Goal: Book appointment/travel/reservation

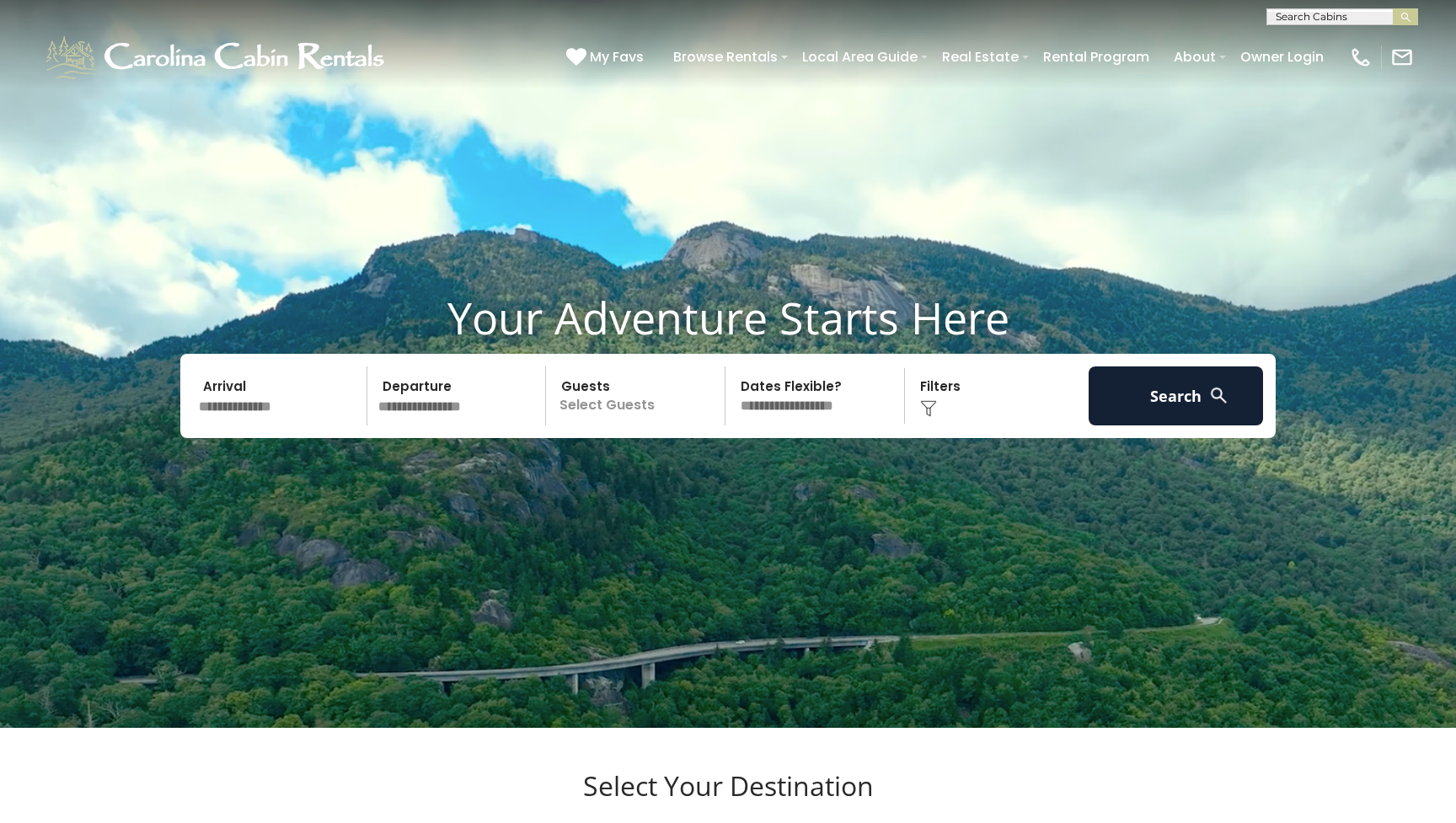
click at [1295, 21] on input "text" at bounding box center [1340, 20] width 148 height 17
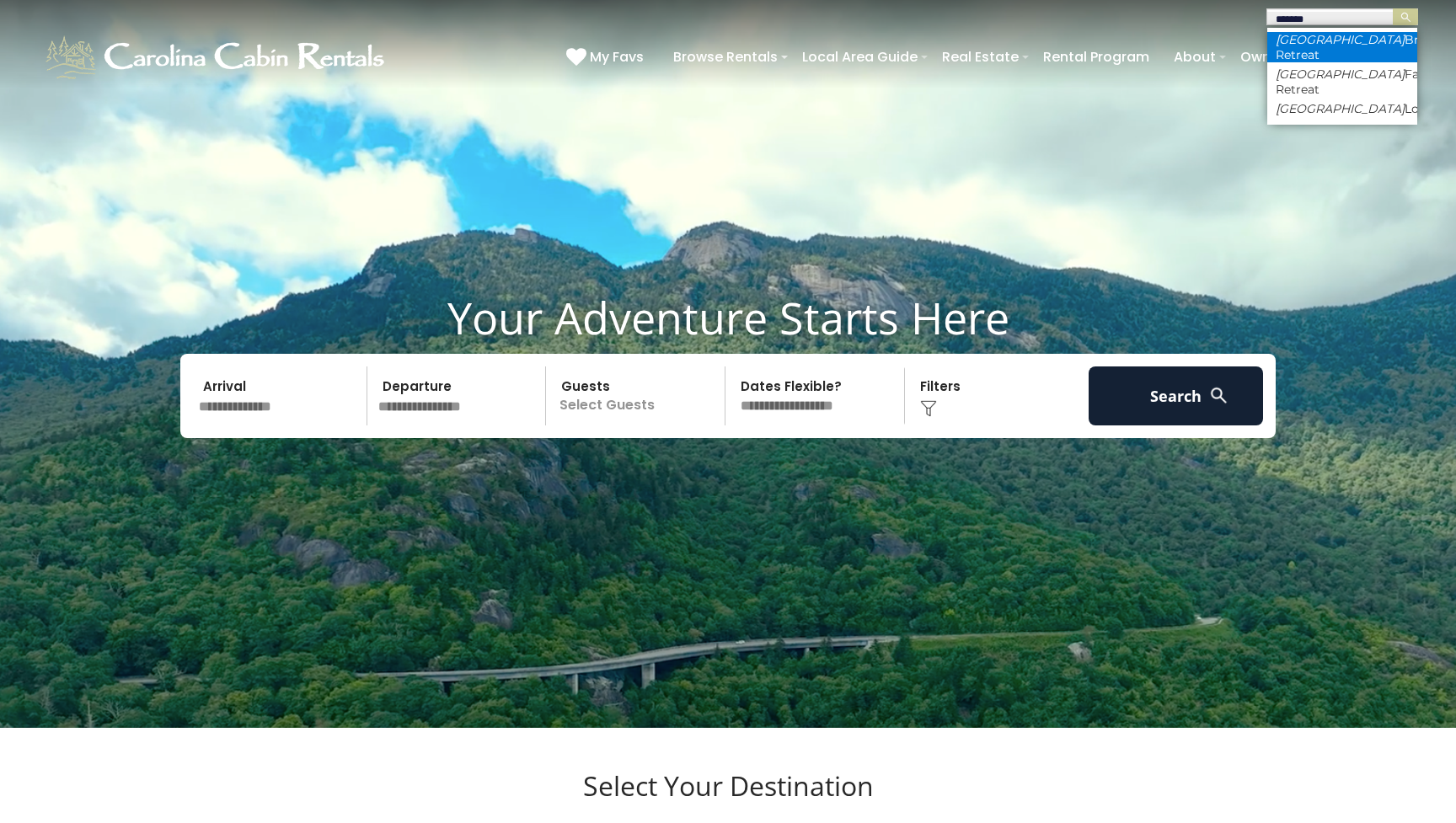
type input "*******"
click at [1308, 35] on em "Boulder" at bounding box center [1340, 39] width 128 height 15
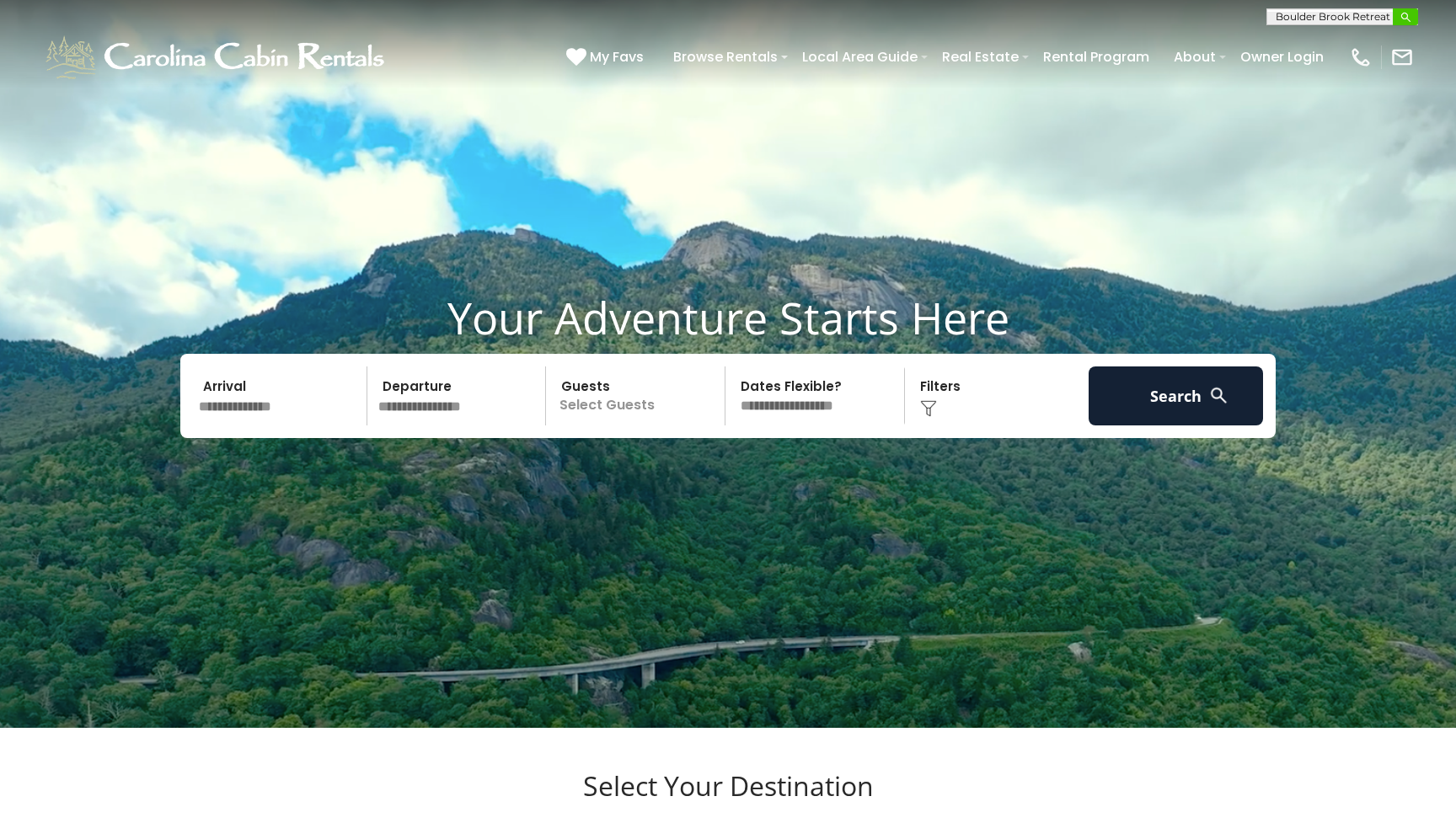
click at [1415, 19] on button "submit" at bounding box center [1405, 16] width 25 height 17
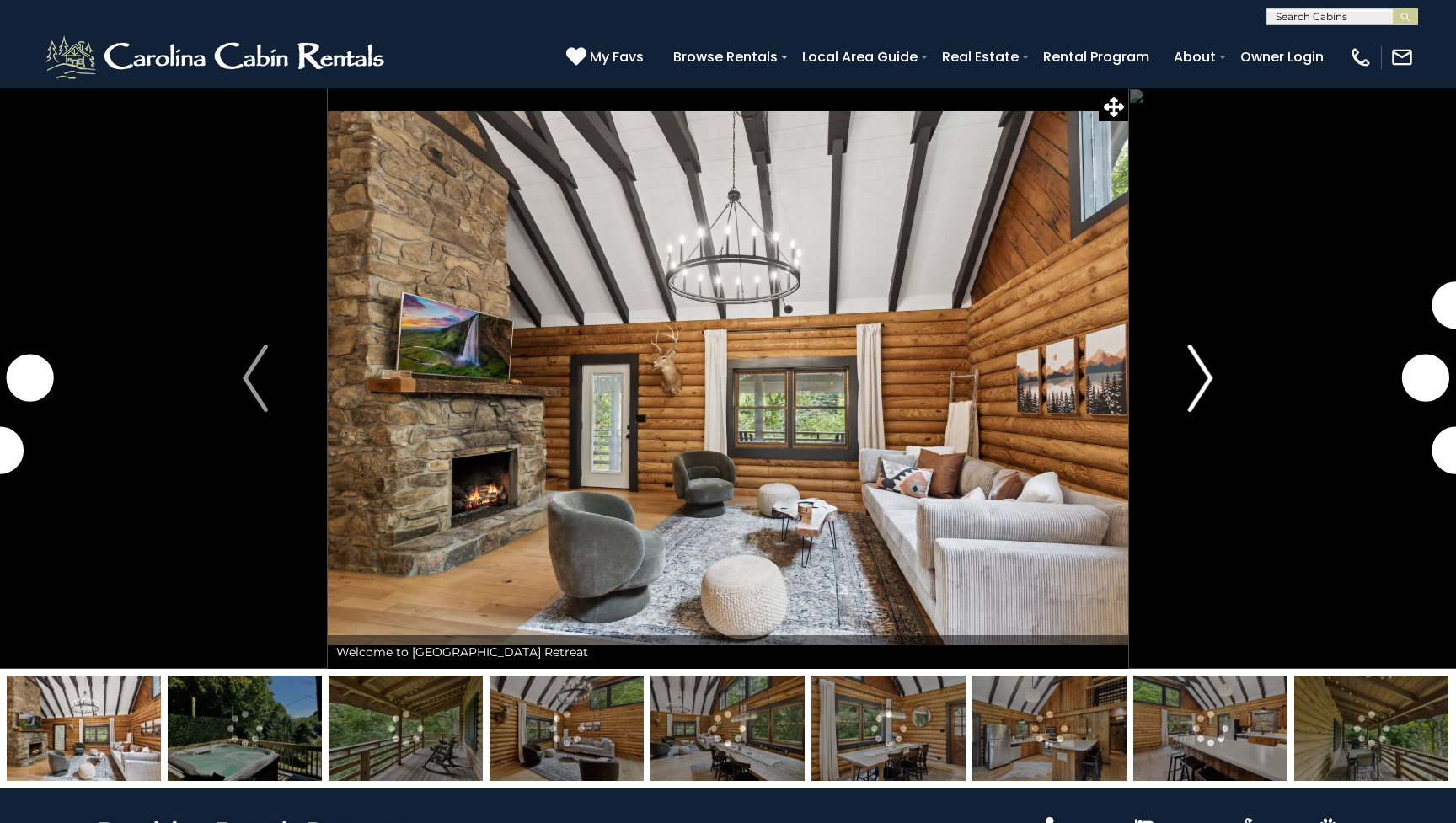
click at [1207, 386] on img "Next" at bounding box center [1201, 378] width 25 height 67
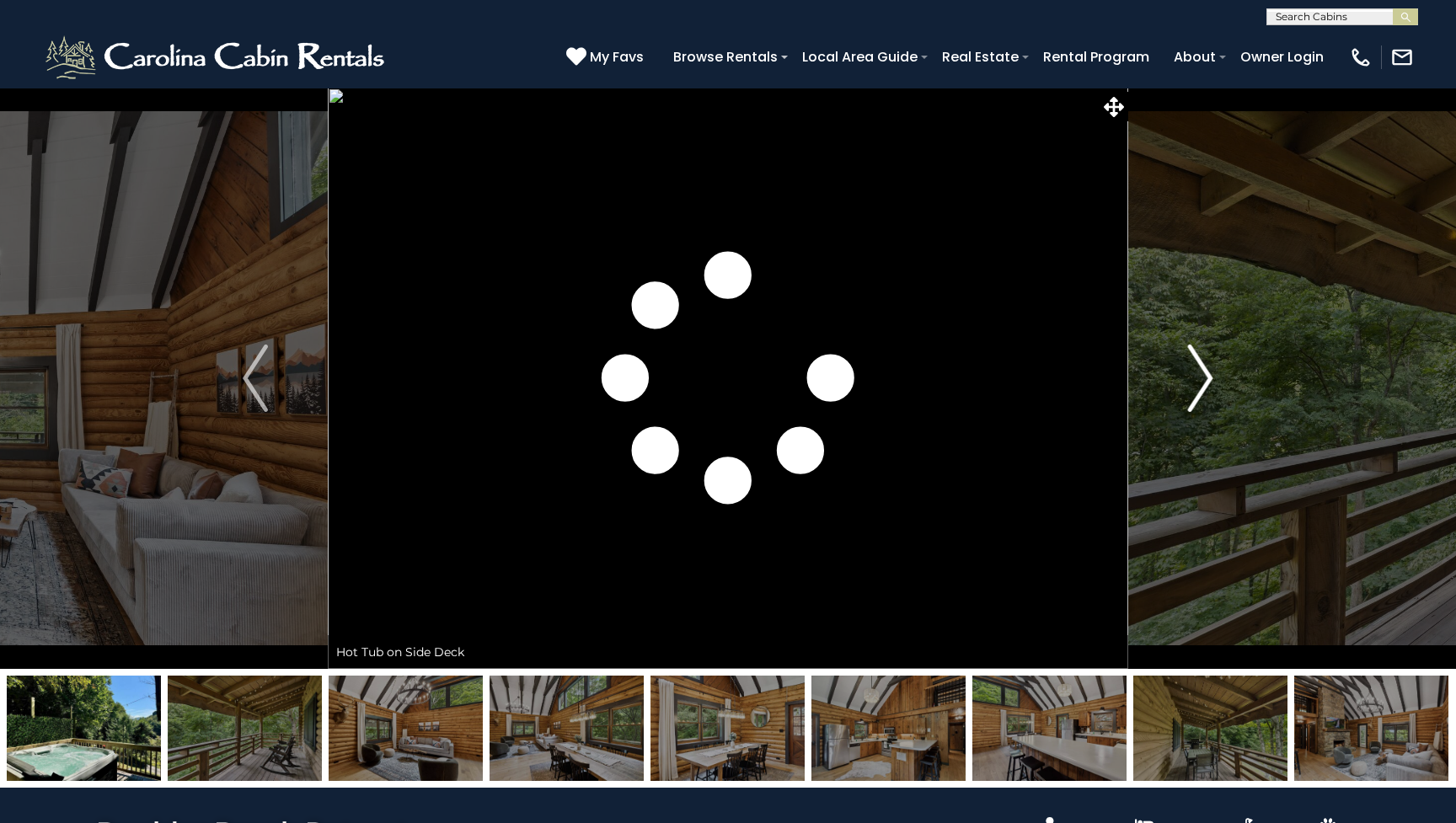
click at [1207, 386] on img "Next" at bounding box center [1201, 378] width 25 height 67
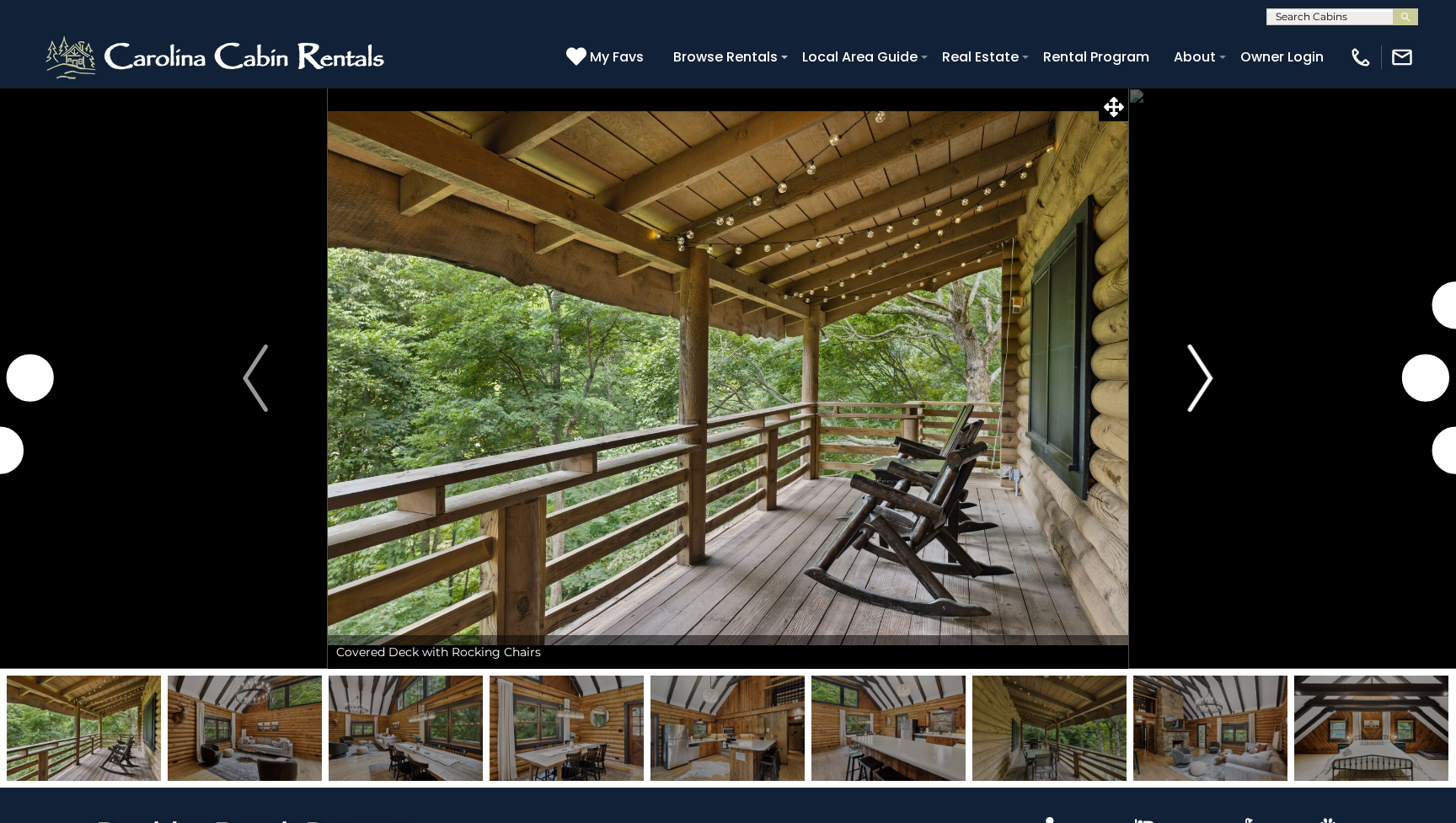
click at [1207, 386] on img "Next" at bounding box center [1201, 378] width 25 height 67
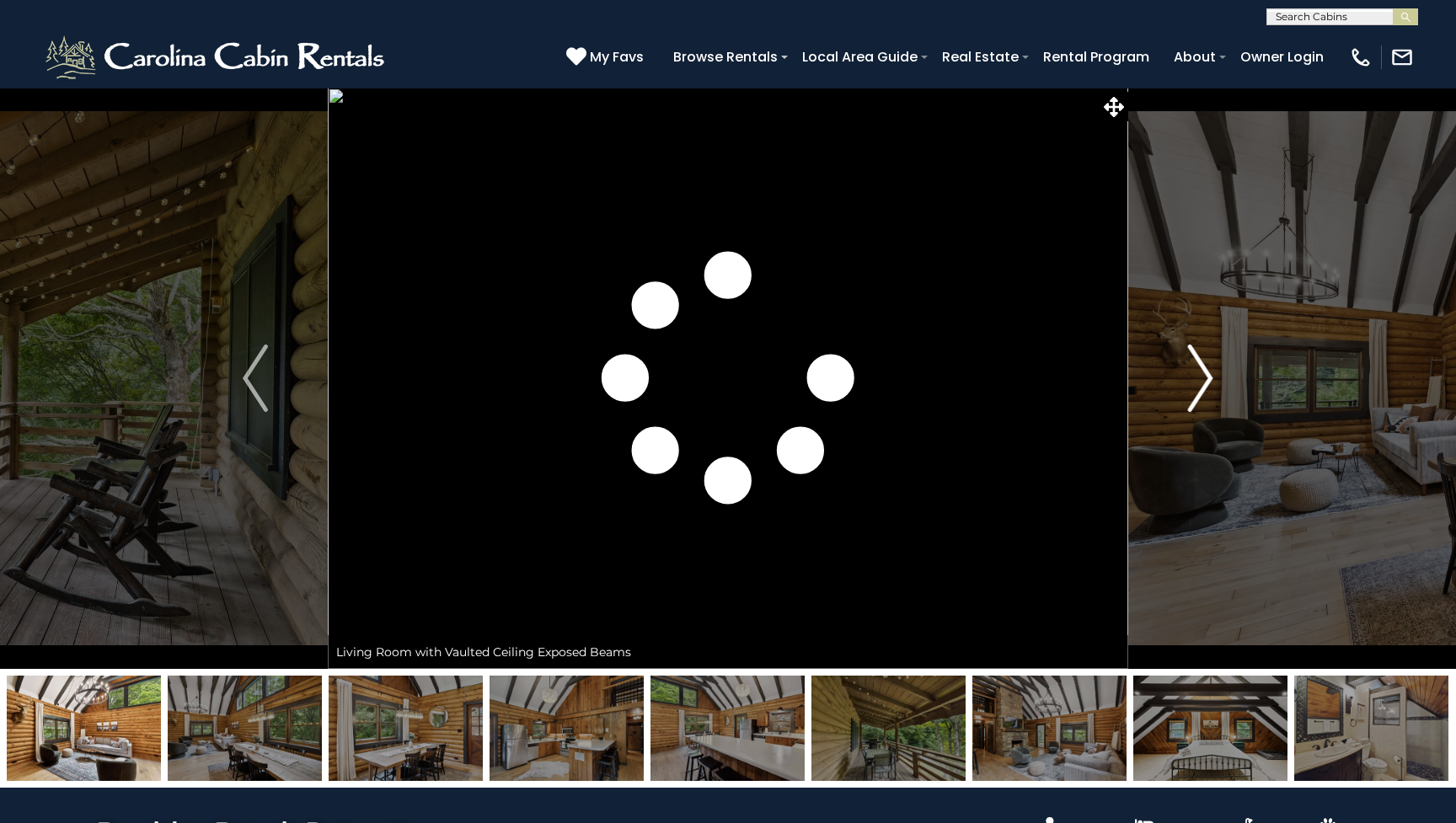
click at [1207, 386] on img "Next" at bounding box center [1201, 378] width 25 height 67
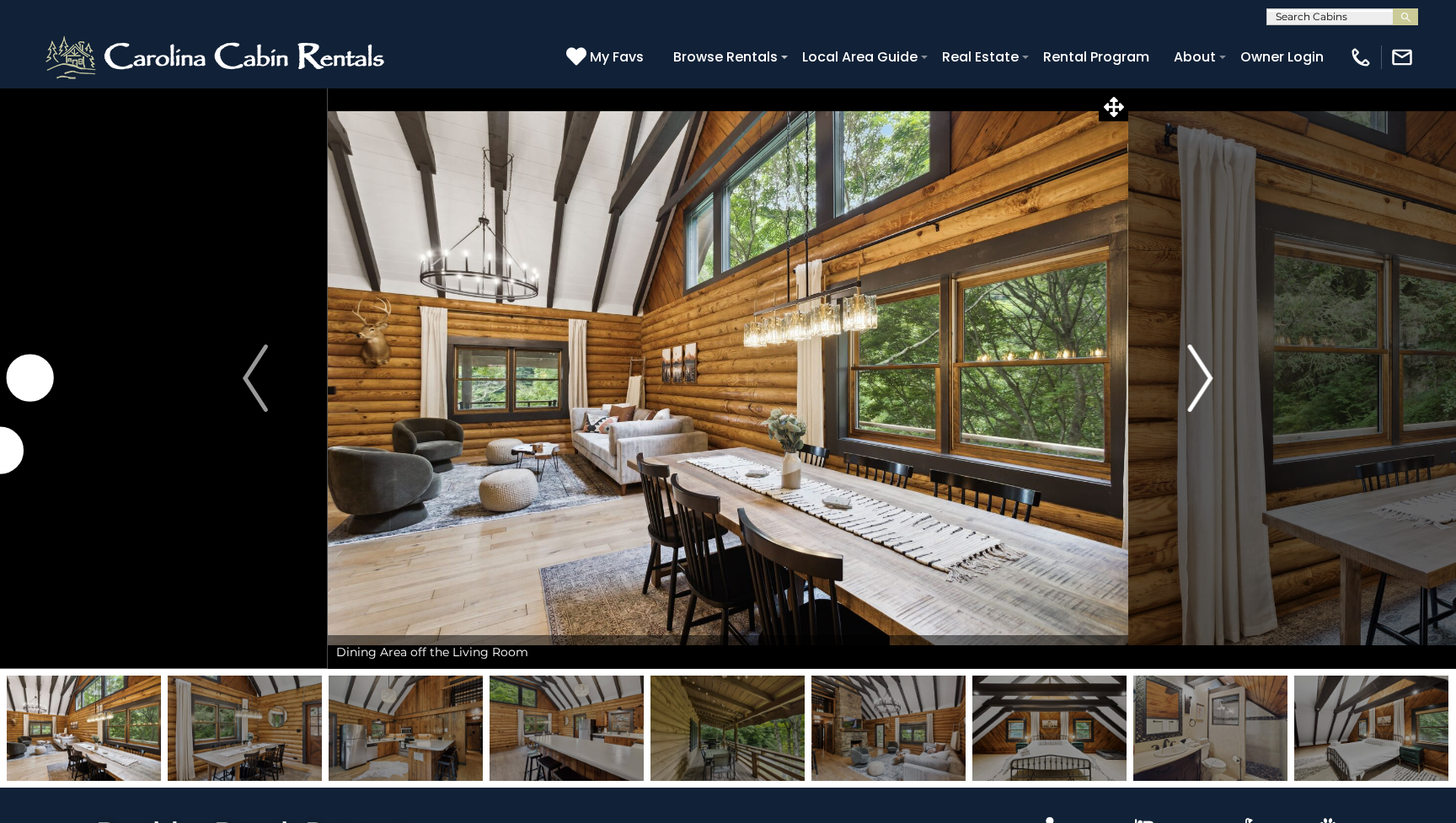
click at [1207, 386] on img "Next" at bounding box center [1201, 378] width 25 height 67
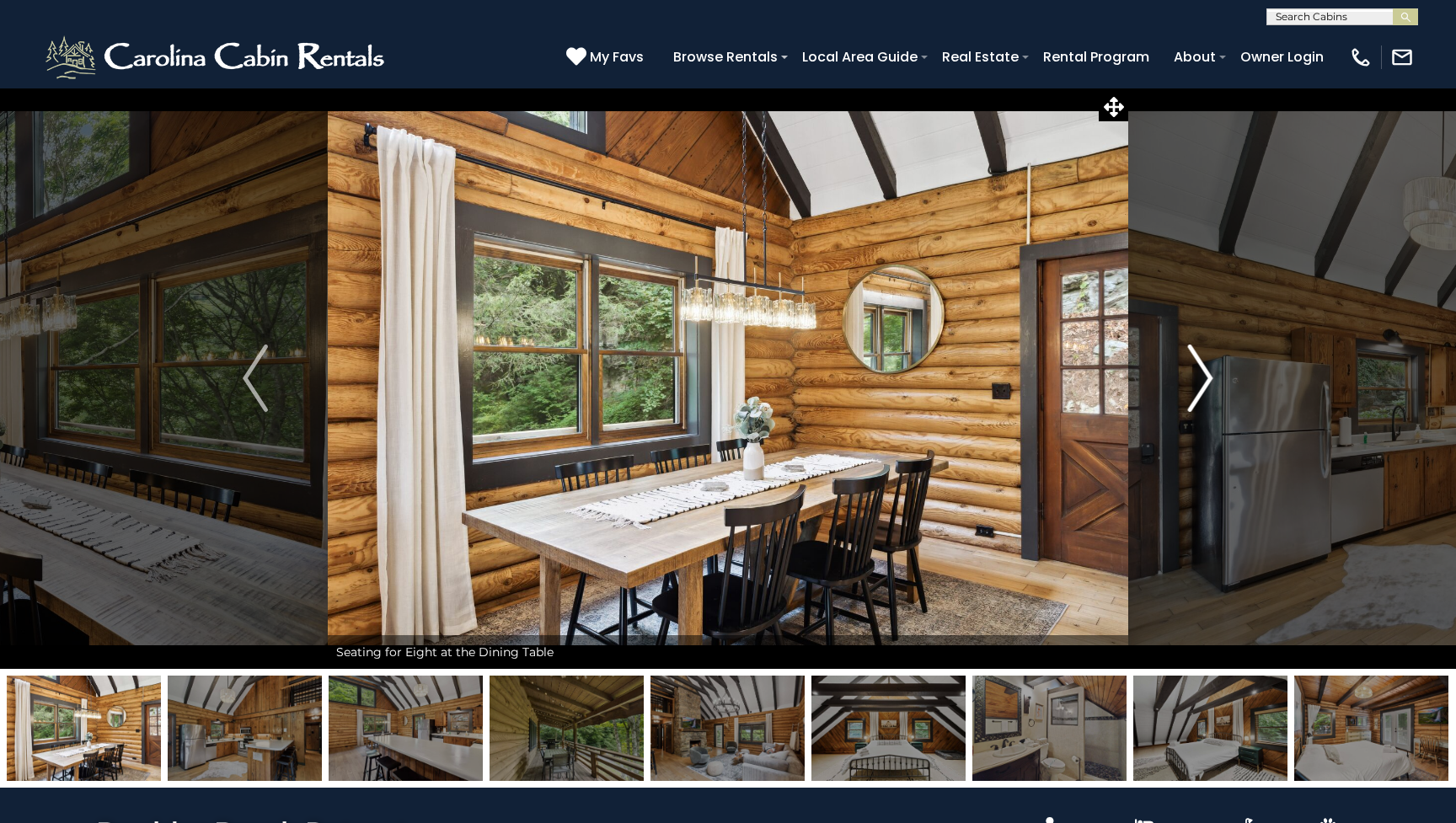
click at [1207, 386] on img "Next" at bounding box center [1201, 378] width 25 height 67
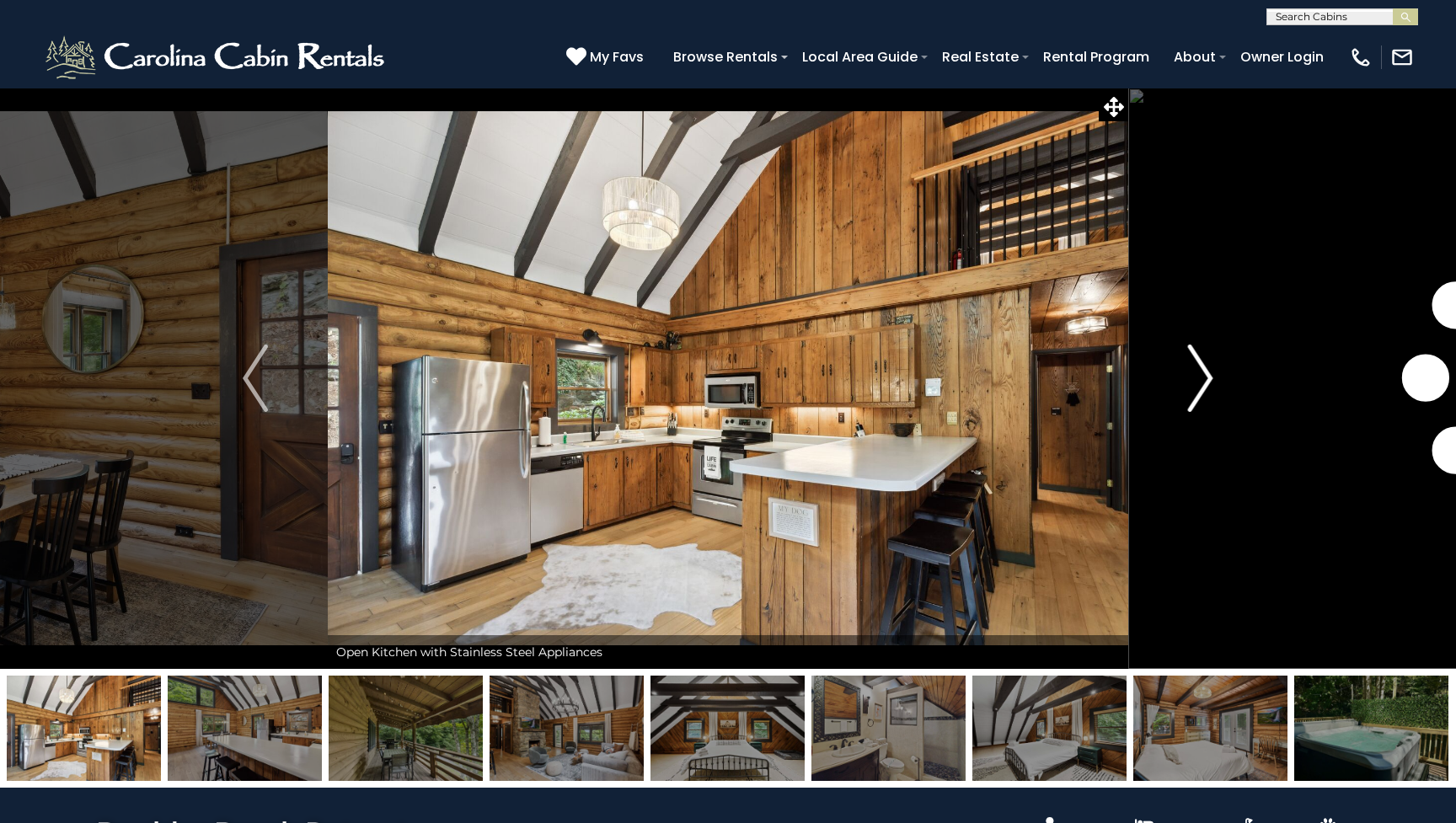
click at [1207, 386] on img "Next" at bounding box center [1201, 378] width 25 height 67
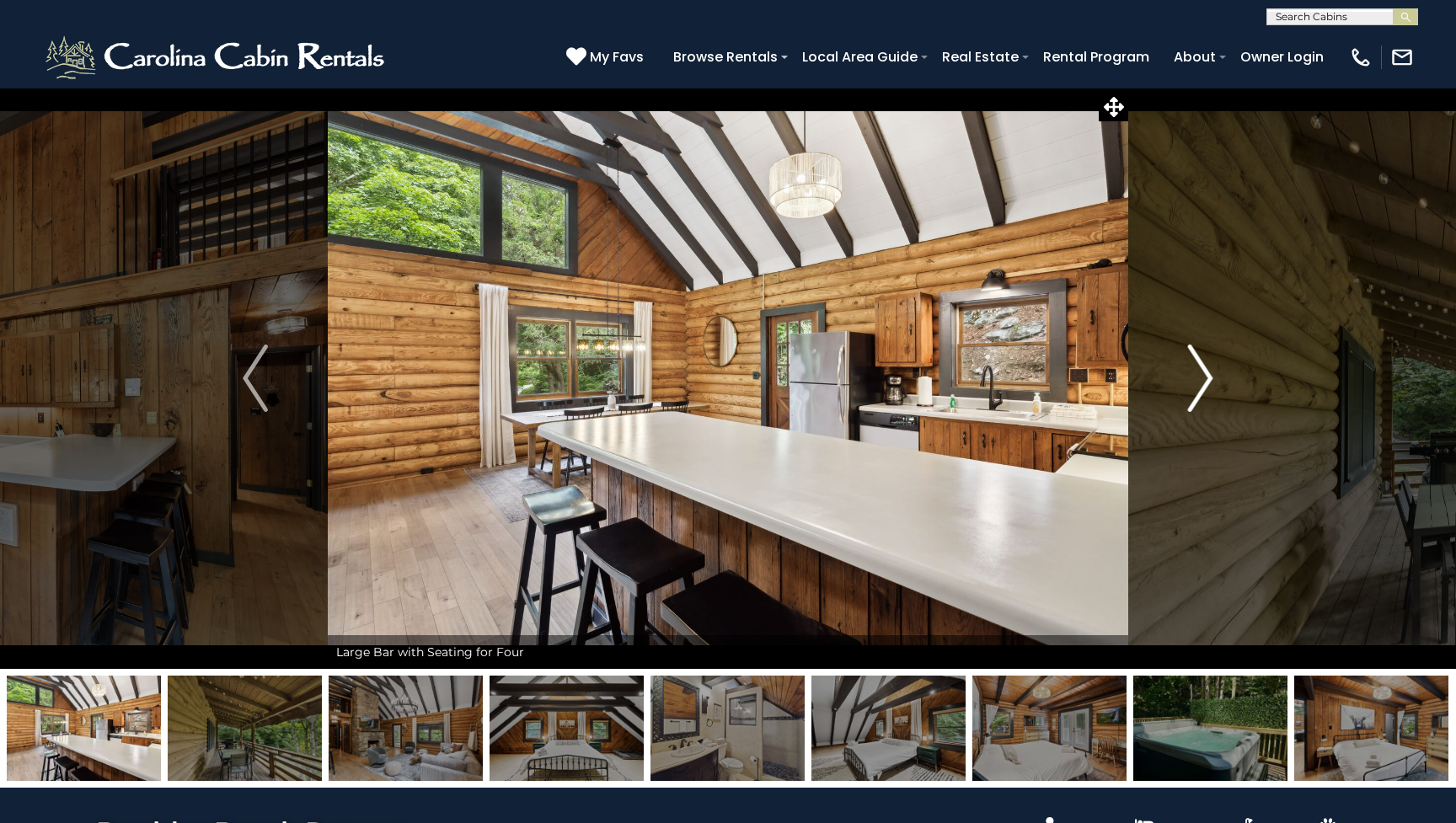
click at [1207, 386] on img "Next" at bounding box center [1201, 378] width 25 height 67
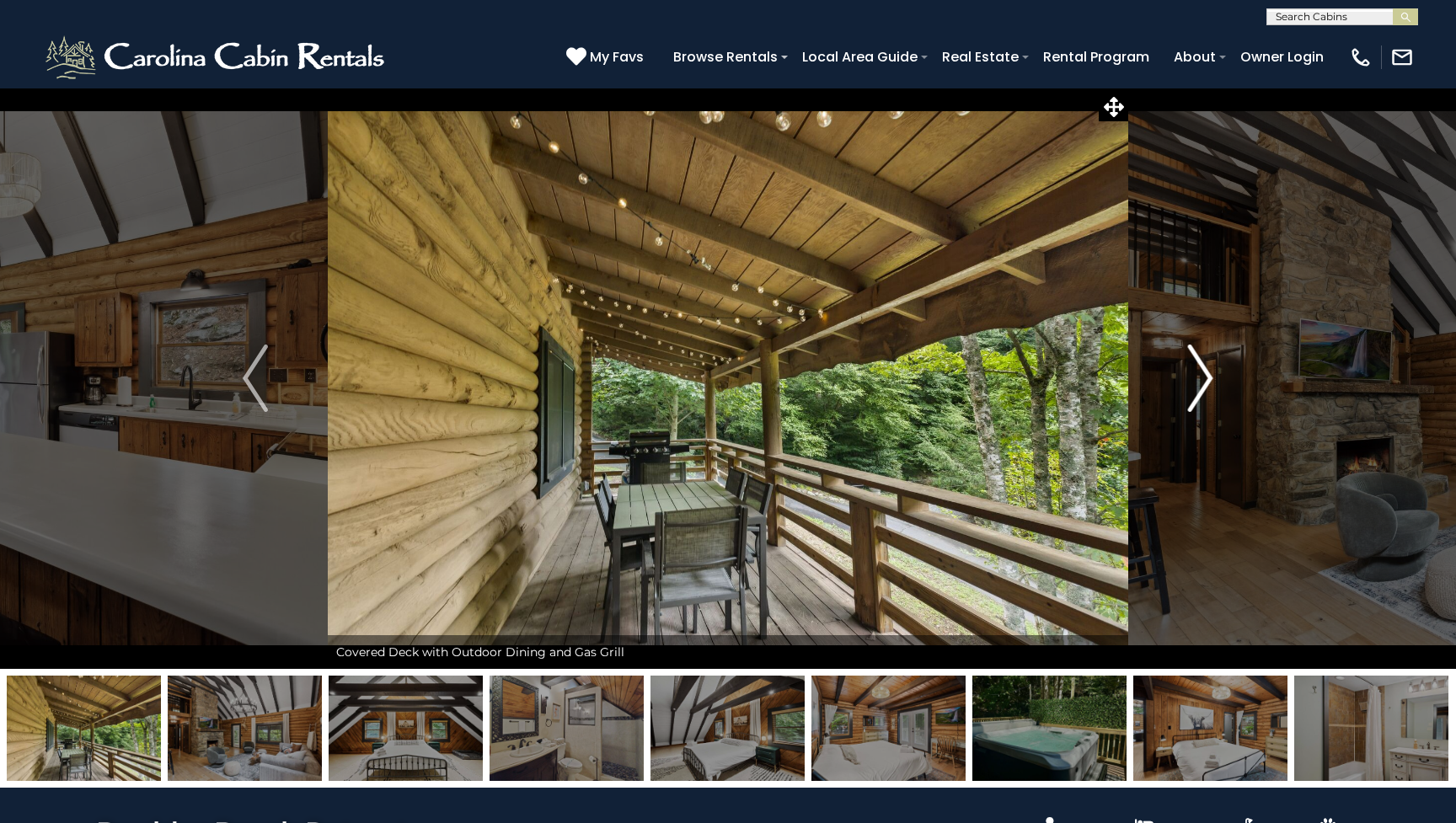
click at [1207, 386] on img "Next" at bounding box center [1201, 378] width 25 height 67
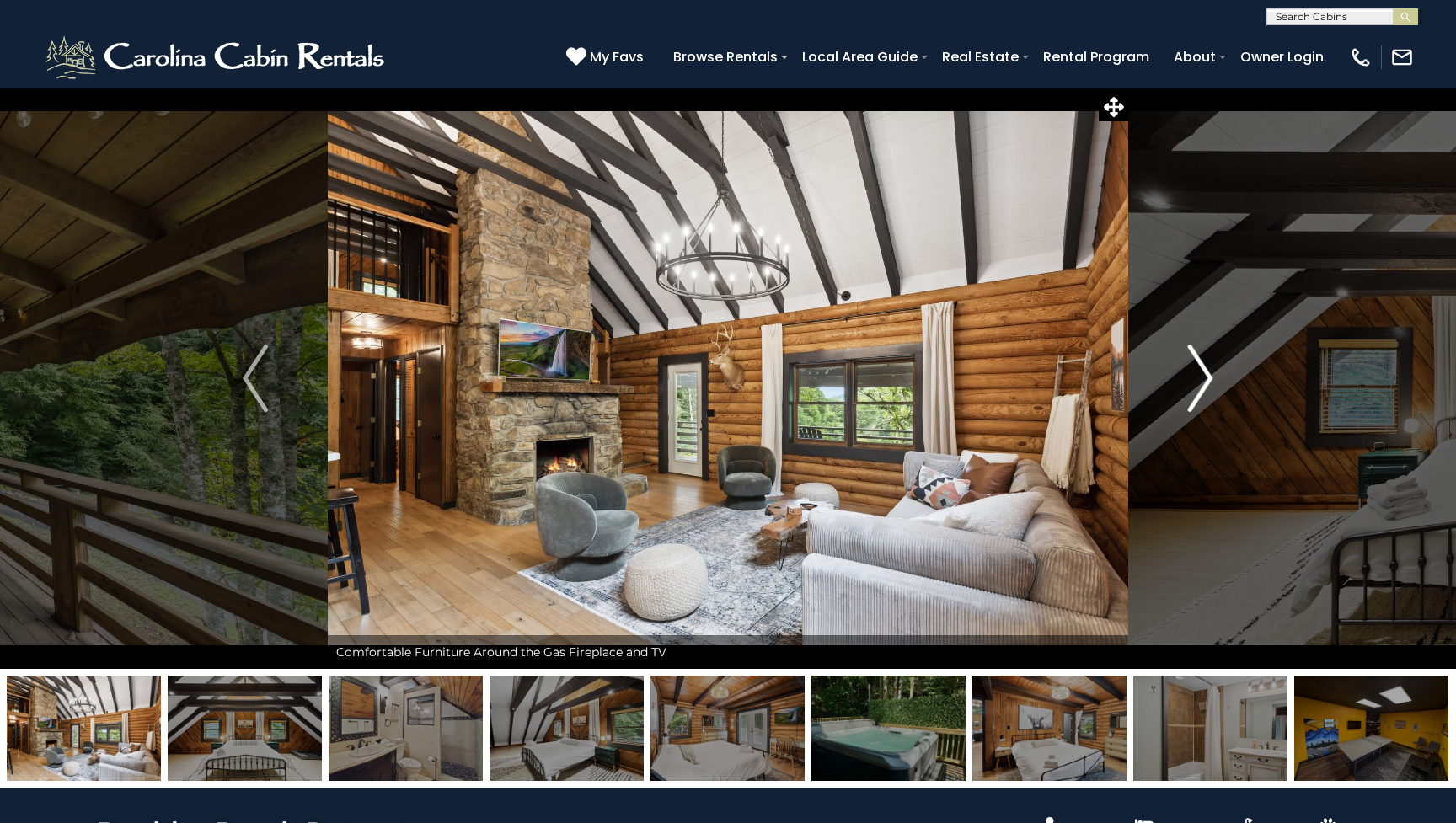
click at [1207, 386] on img "Next" at bounding box center [1201, 378] width 25 height 67
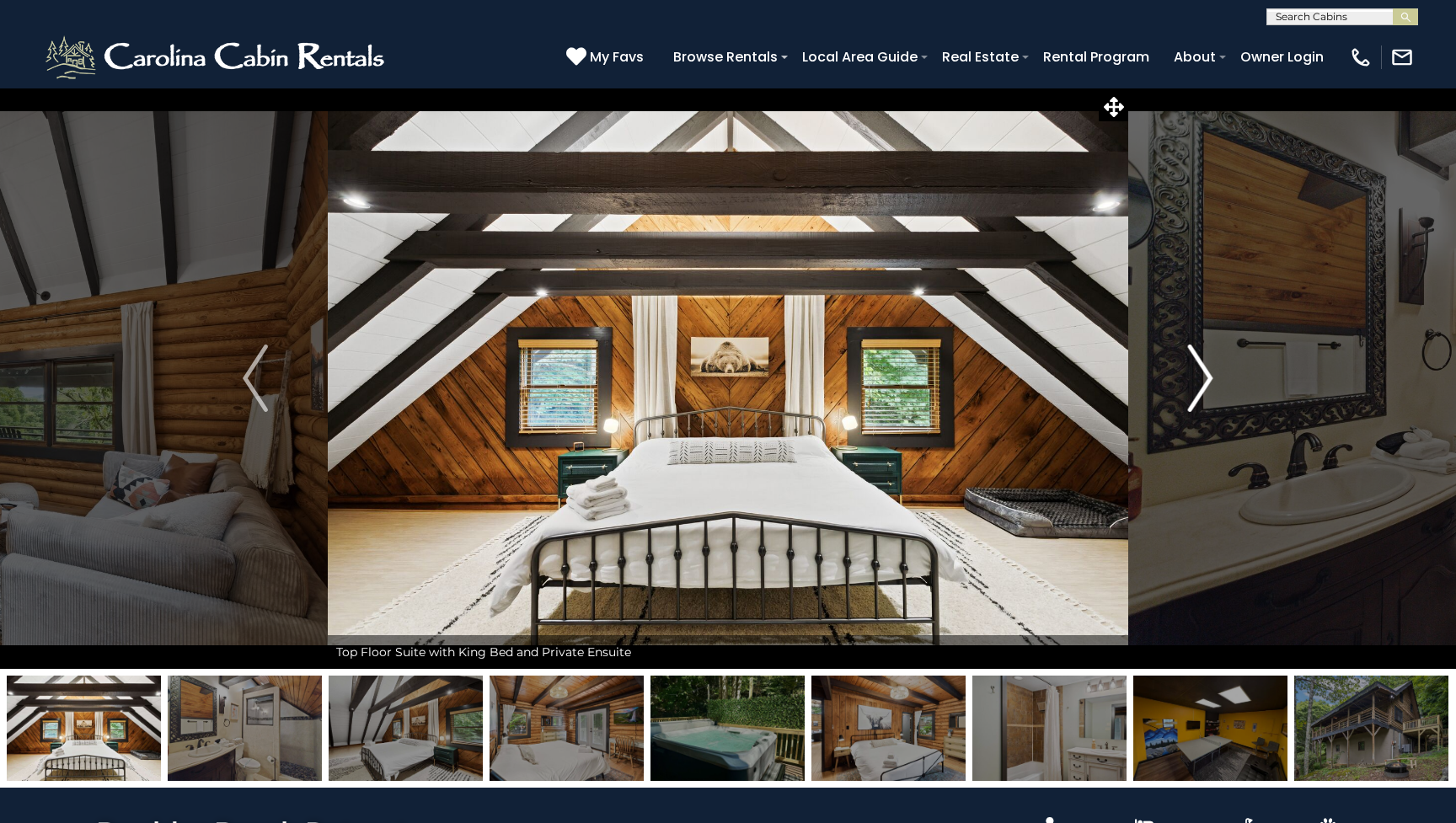
click at [1207, 385] on img "Next" at bounding box center [1201, 378] width 25 height 67
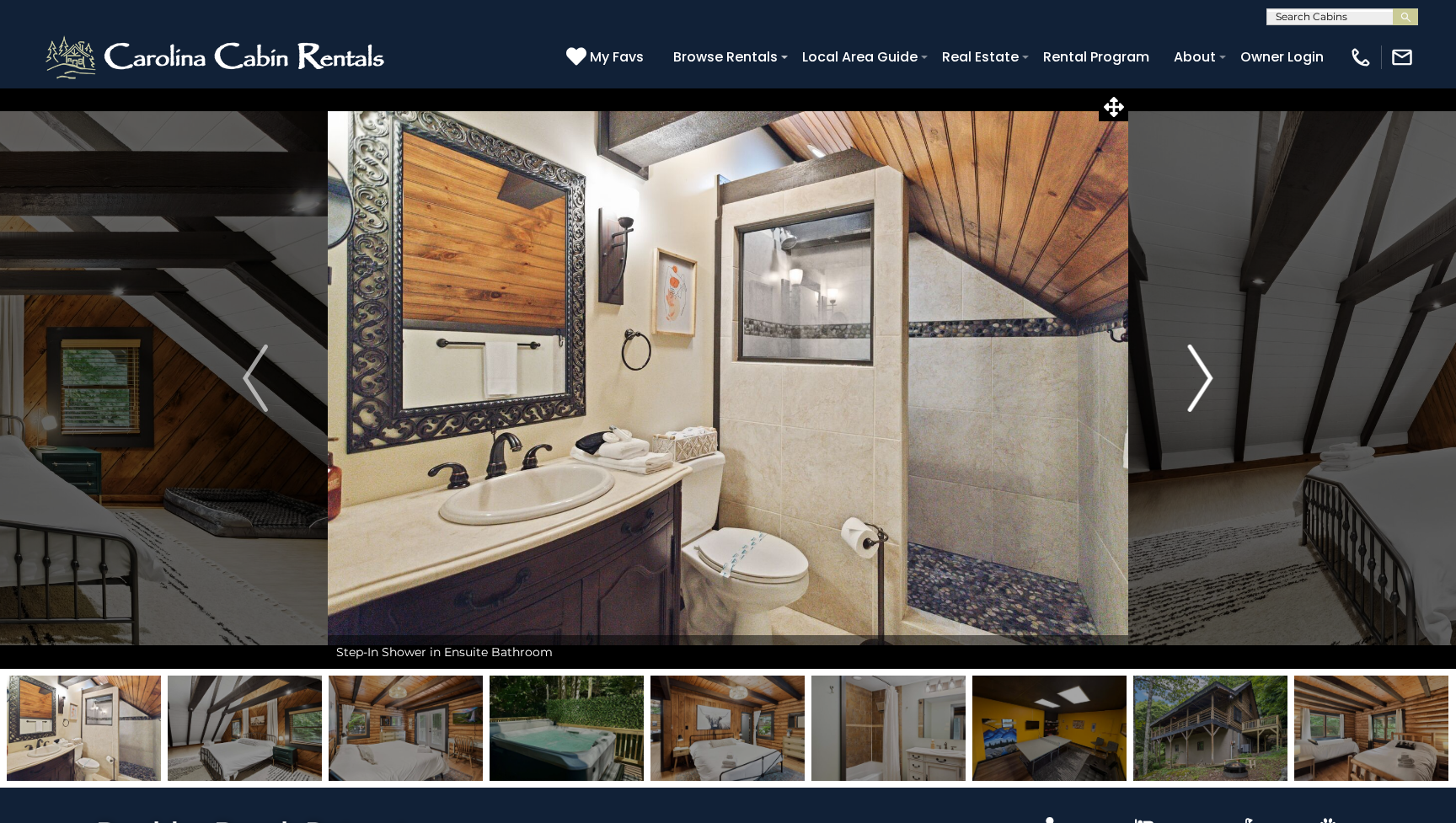
click at [1207, 385] on img "Next" at bounding box center [1201, 378] width 25 height 67
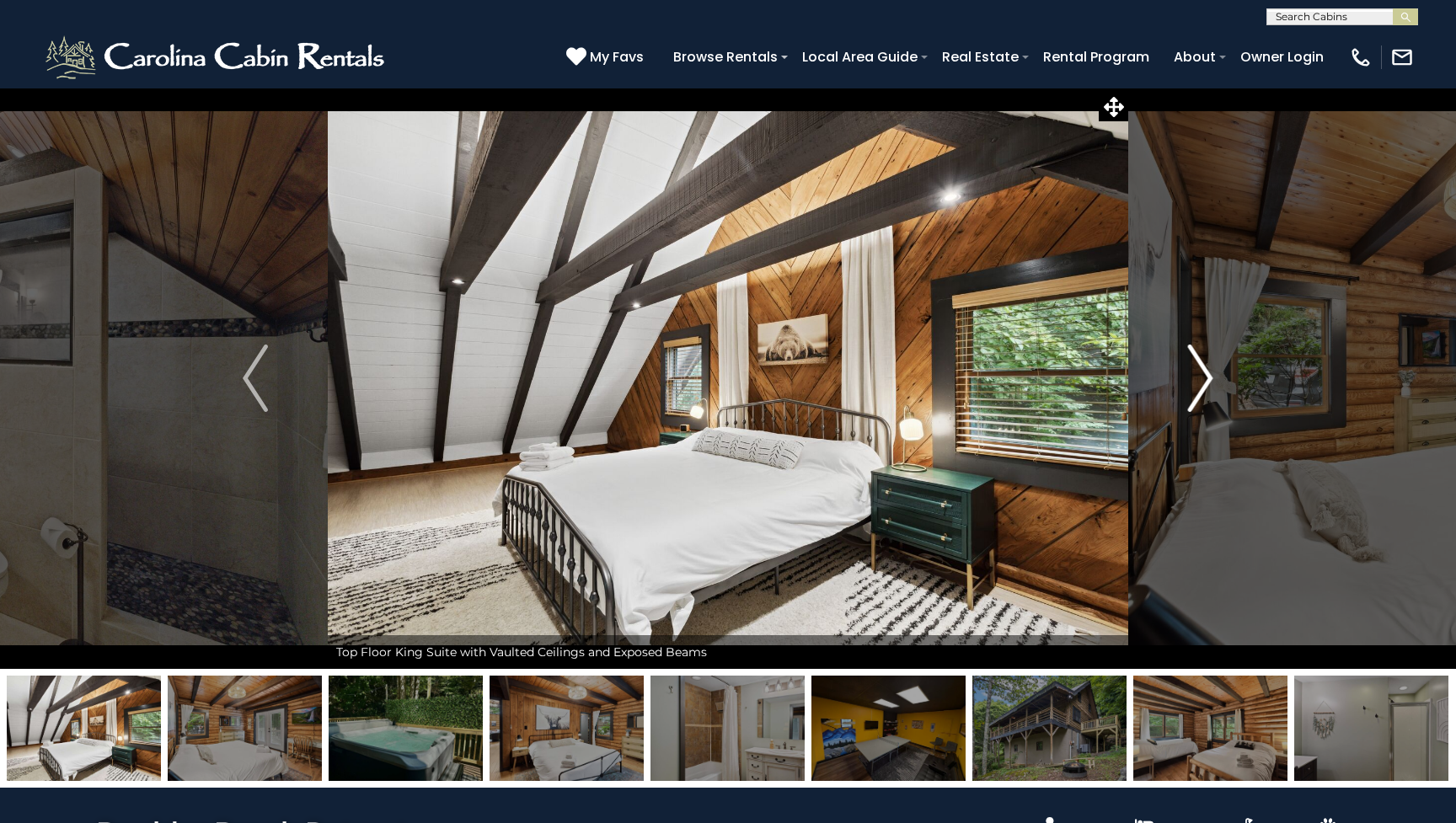
click at [1207, 385] on img "Next" at bounding box center [1201, 378] width 25 height 67
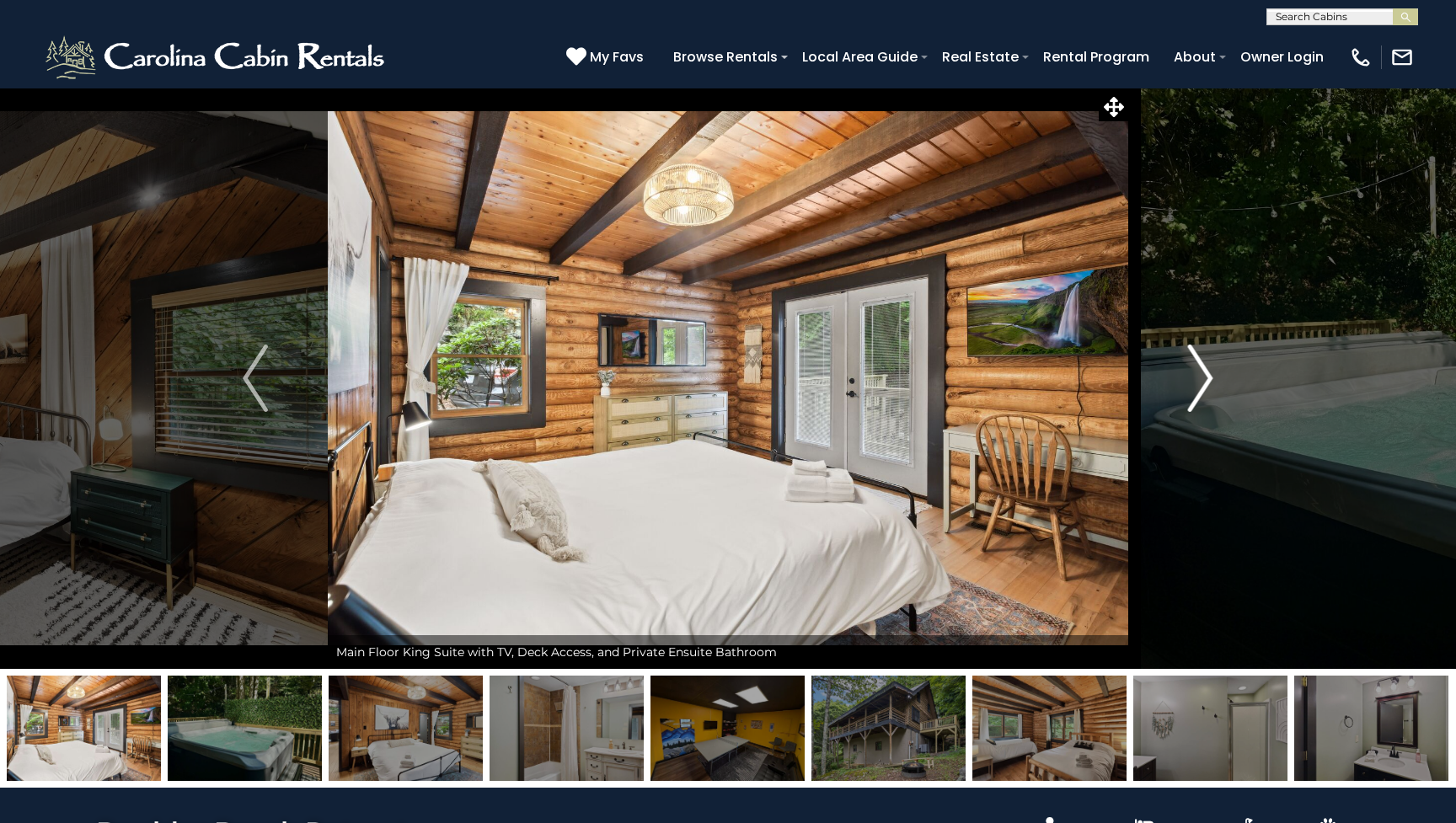
click at [1207, 384] on img "Next" at bounding box center [1201, 378] width 25 height 67
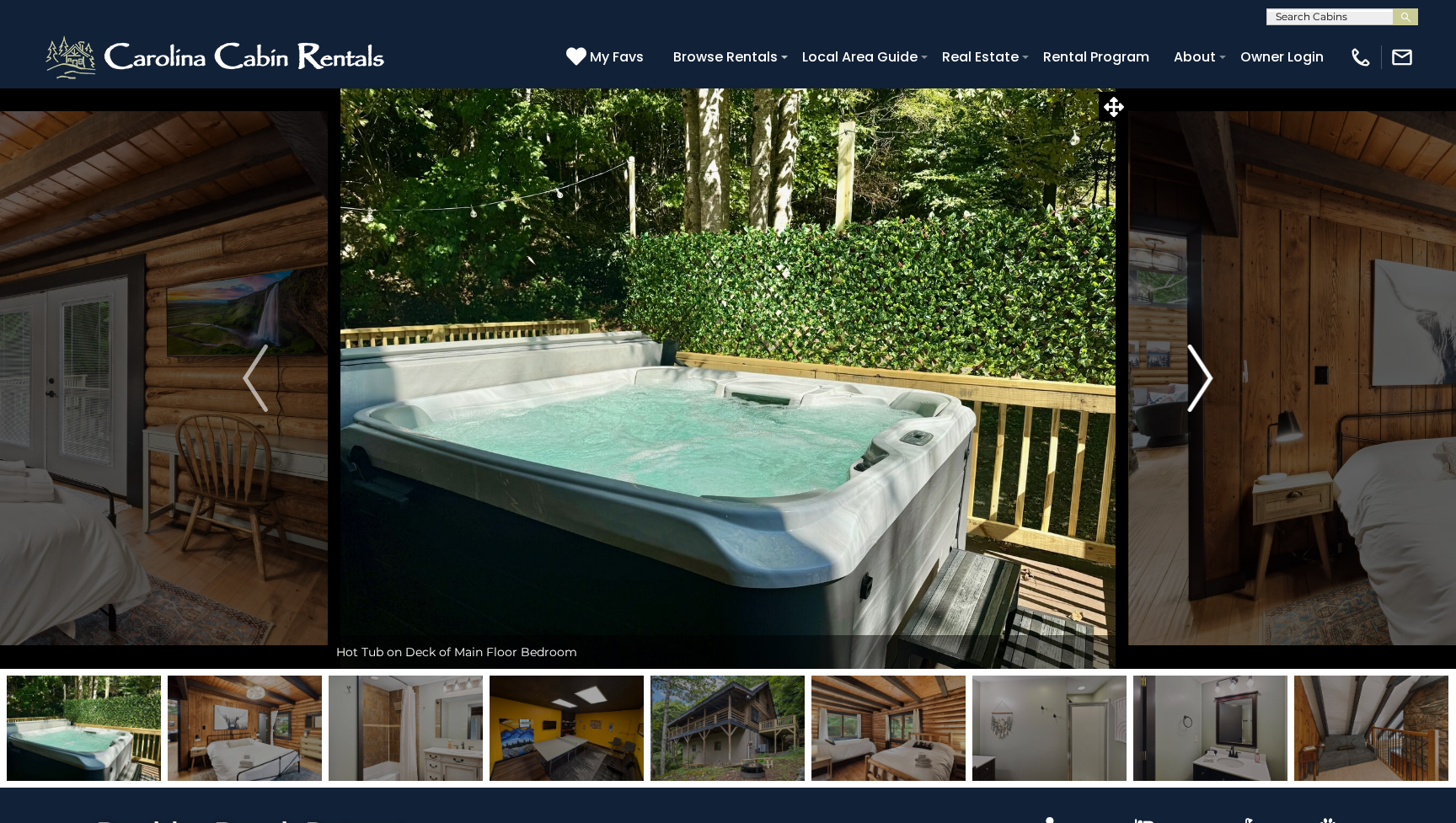
click at [1207, 384] on img "Next" at bounding box center [1201, 378] width 25 height 67
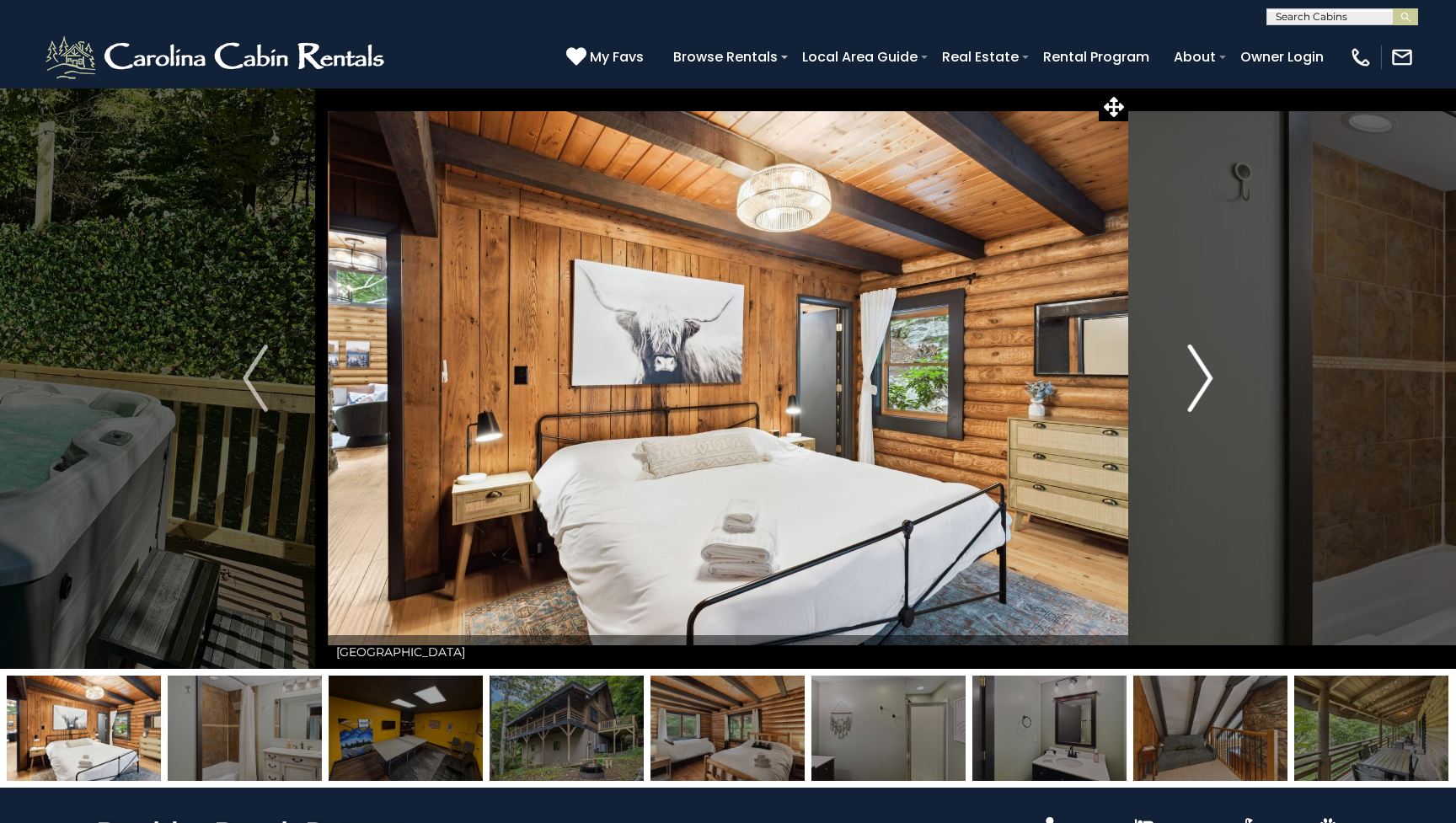
click at [1207, 384] on img "Next" at bounding box center [1201, 378] width 25 height 67
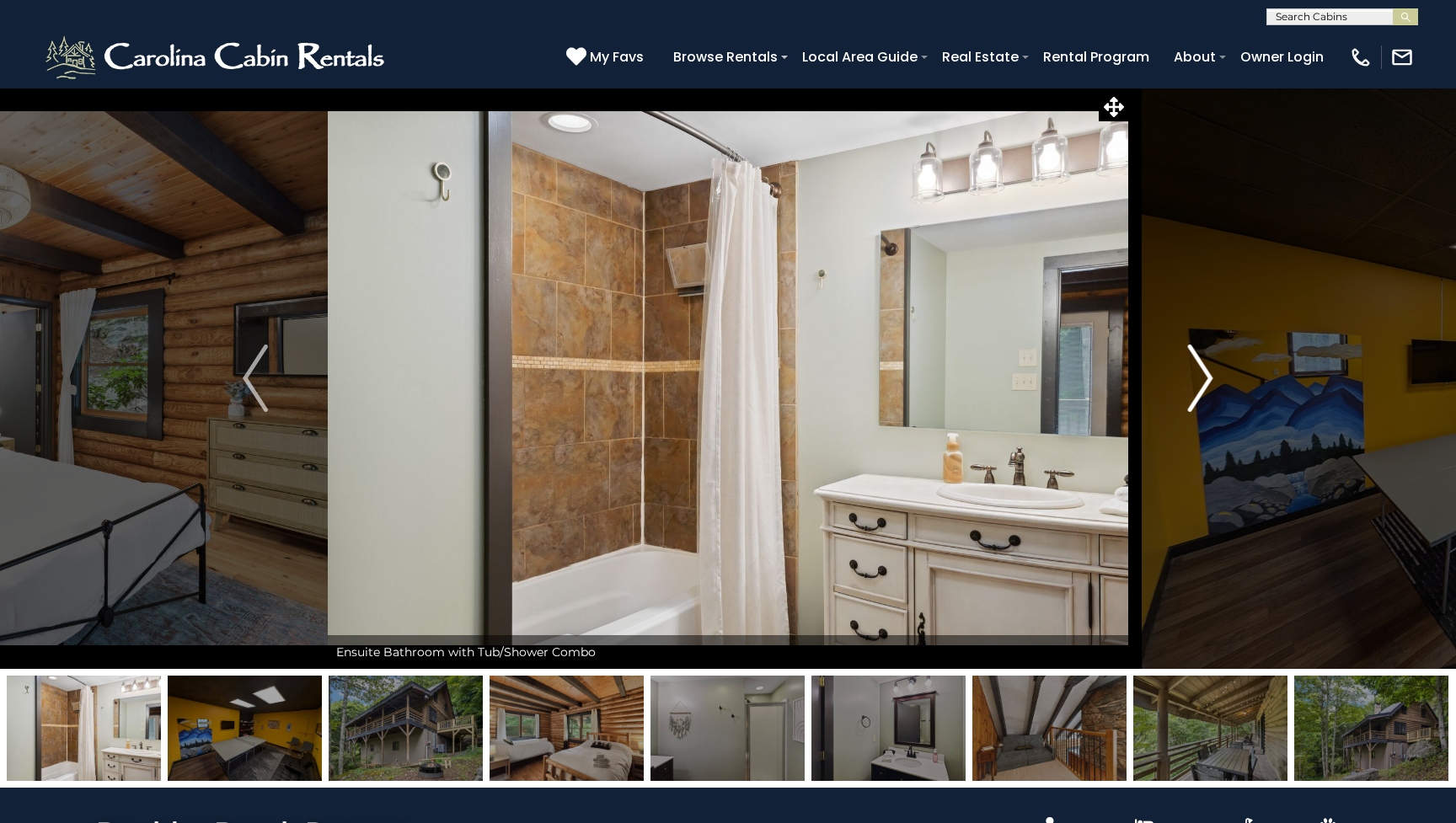
click at [1207, 384] on img "Next" at bounding box center [1201, 378] width 25 height 67
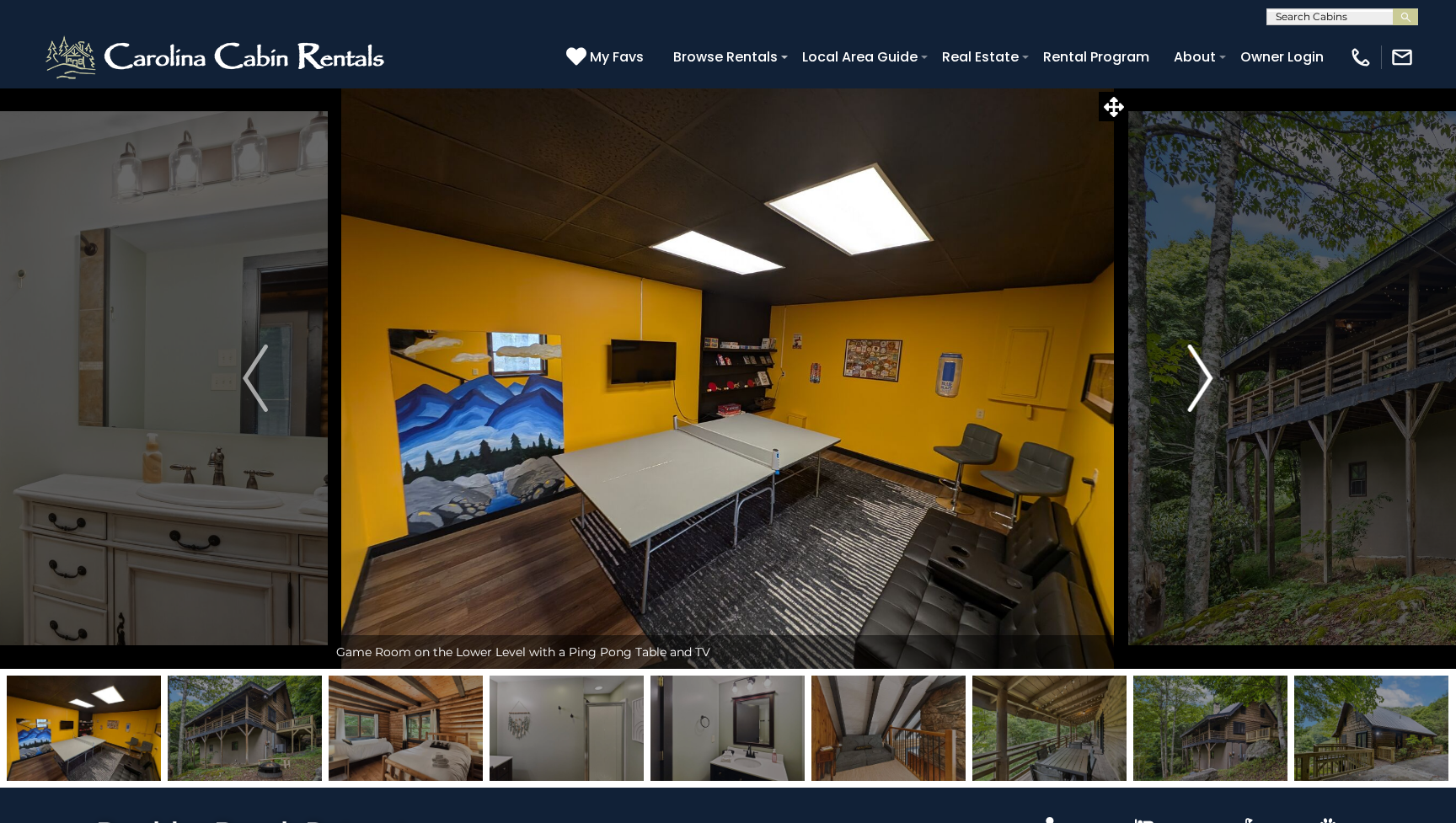
click at [1207, 384] on img "Next" at bounding box center [1201, 378] width 25 height 67
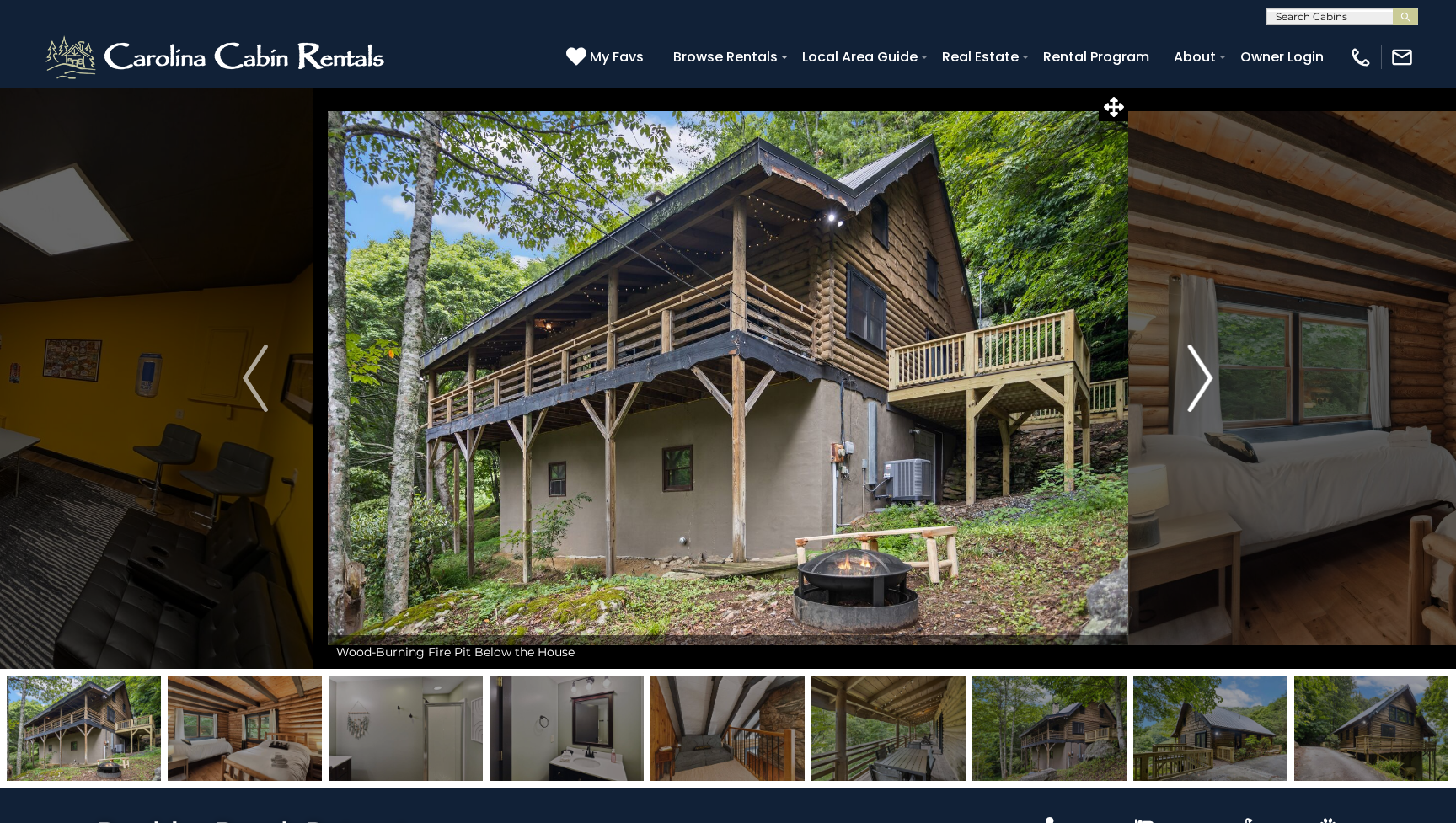
click at [1207, 384] on img "Next" at bounding box center [1201, 378] width 25 height 67
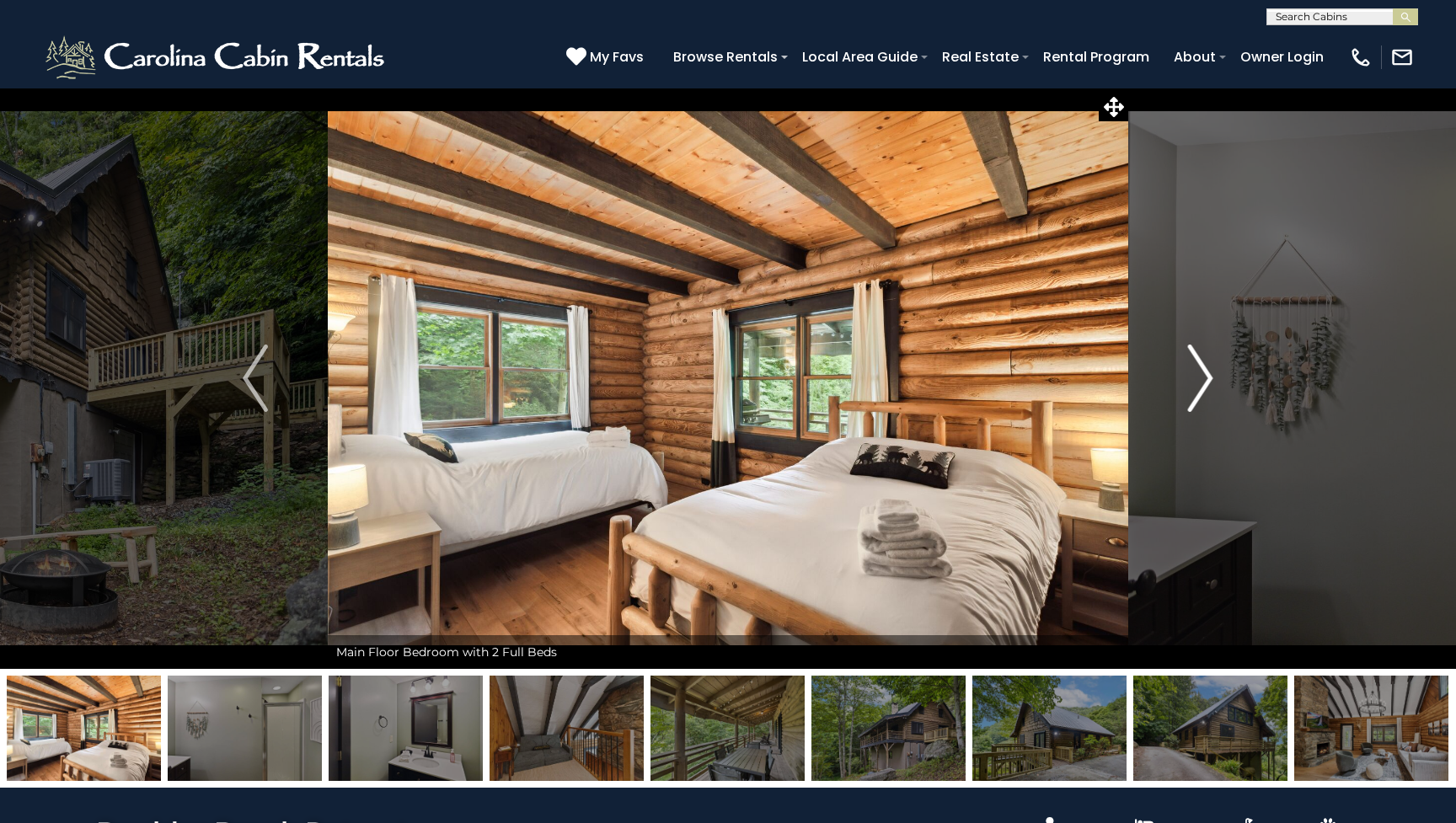
click at [1207, 384] on img "Next" at bounding box center [1201, 378] width 25 height 67
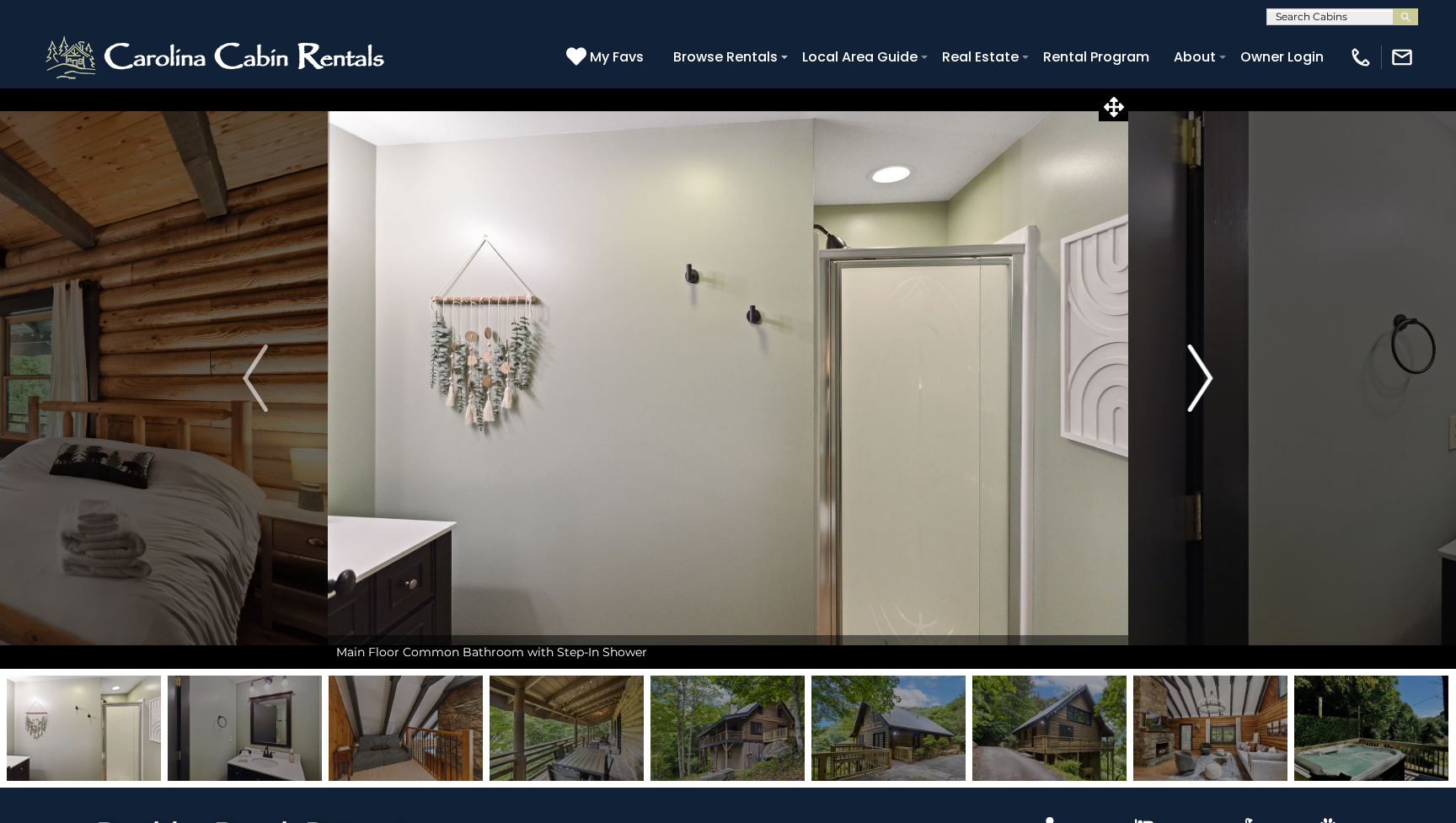
click at [1207, 384] on img "Next" at bounding box center [1201, 378] width 25 height 67
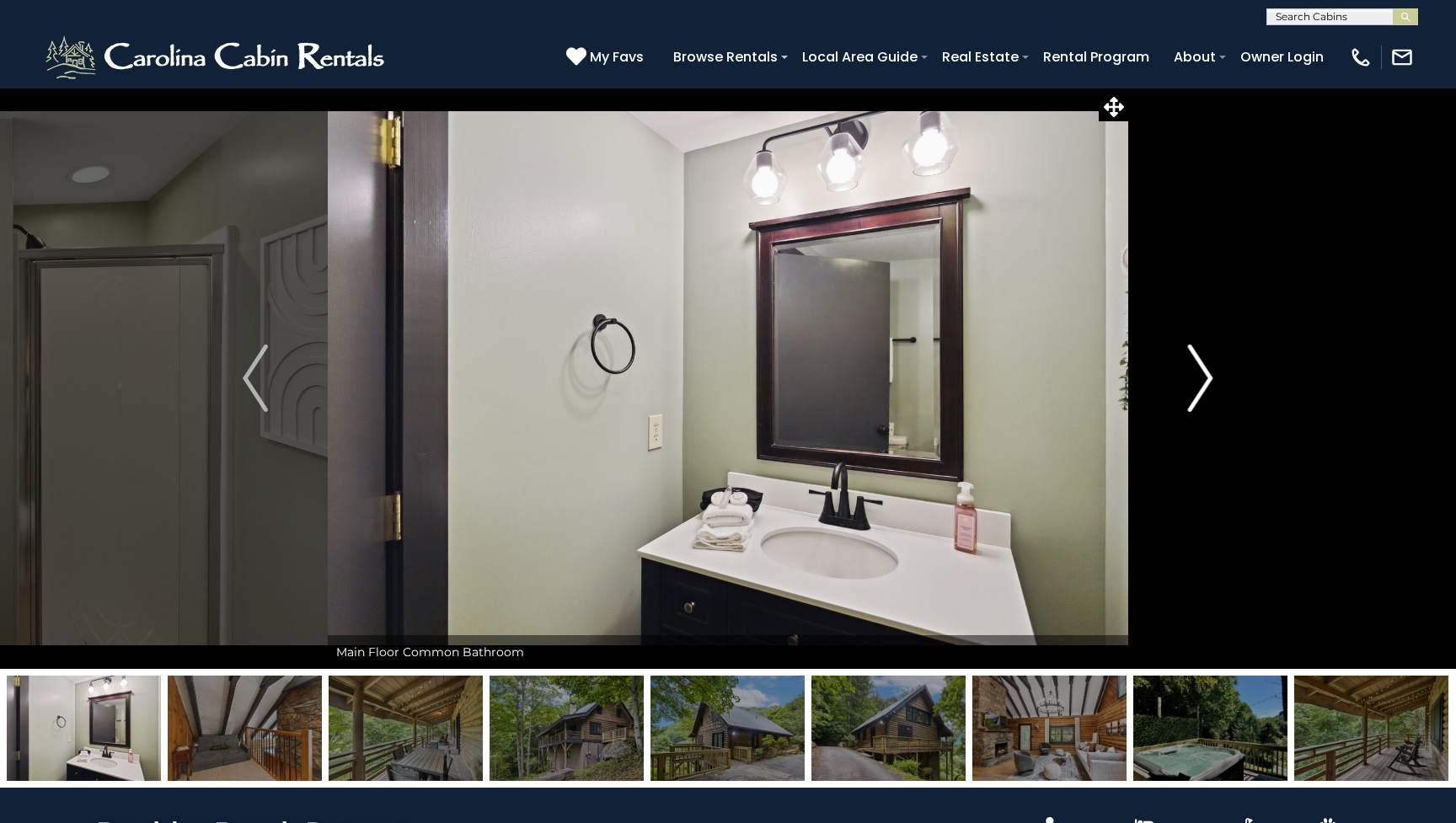
click at [1207, 384] on img "Next" at bounding box center [1201, 378] width 25 height 67
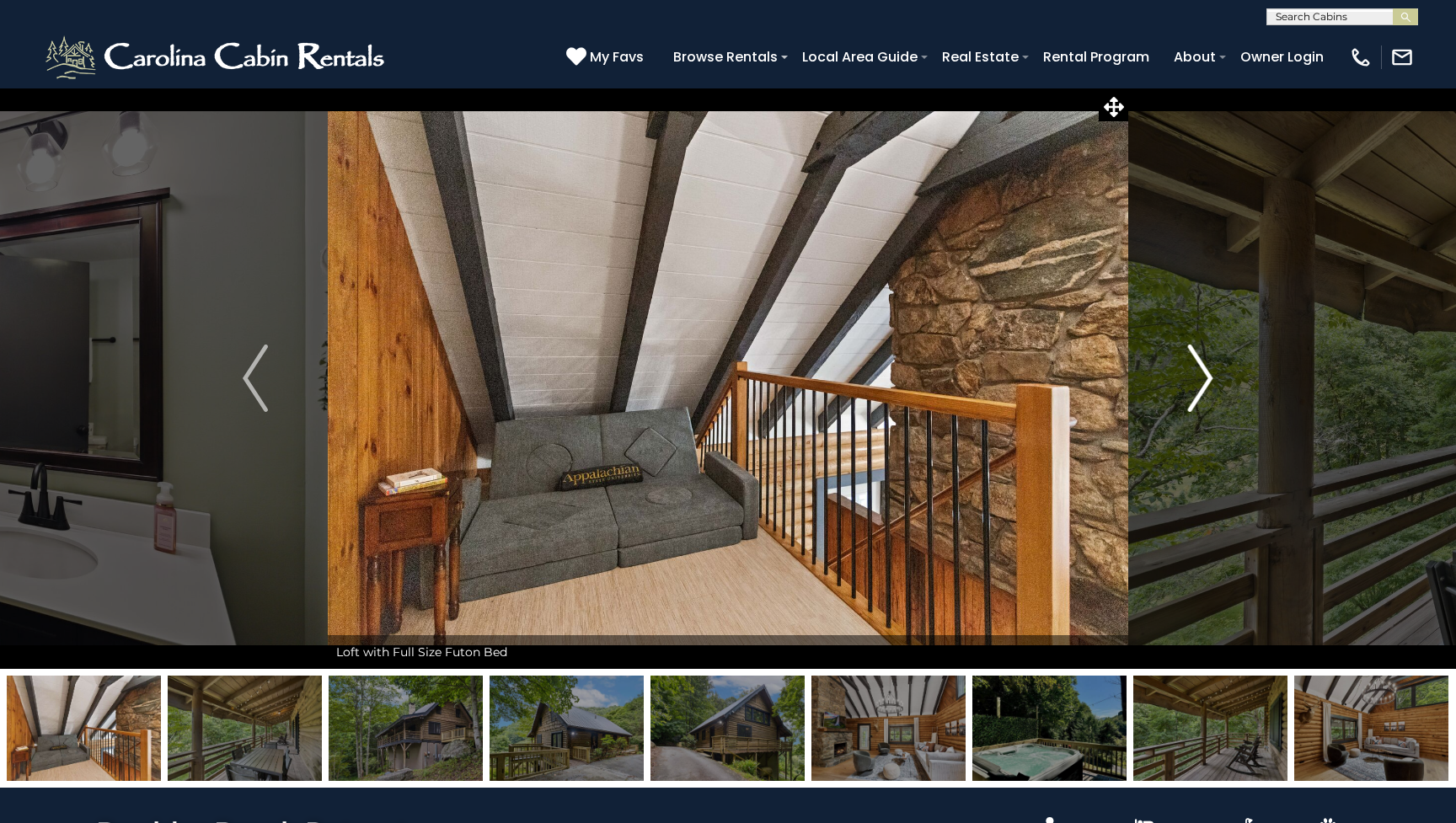
click at [1207, 384] on img "Next" at bounding box center [1201, 378] width 25 height 67
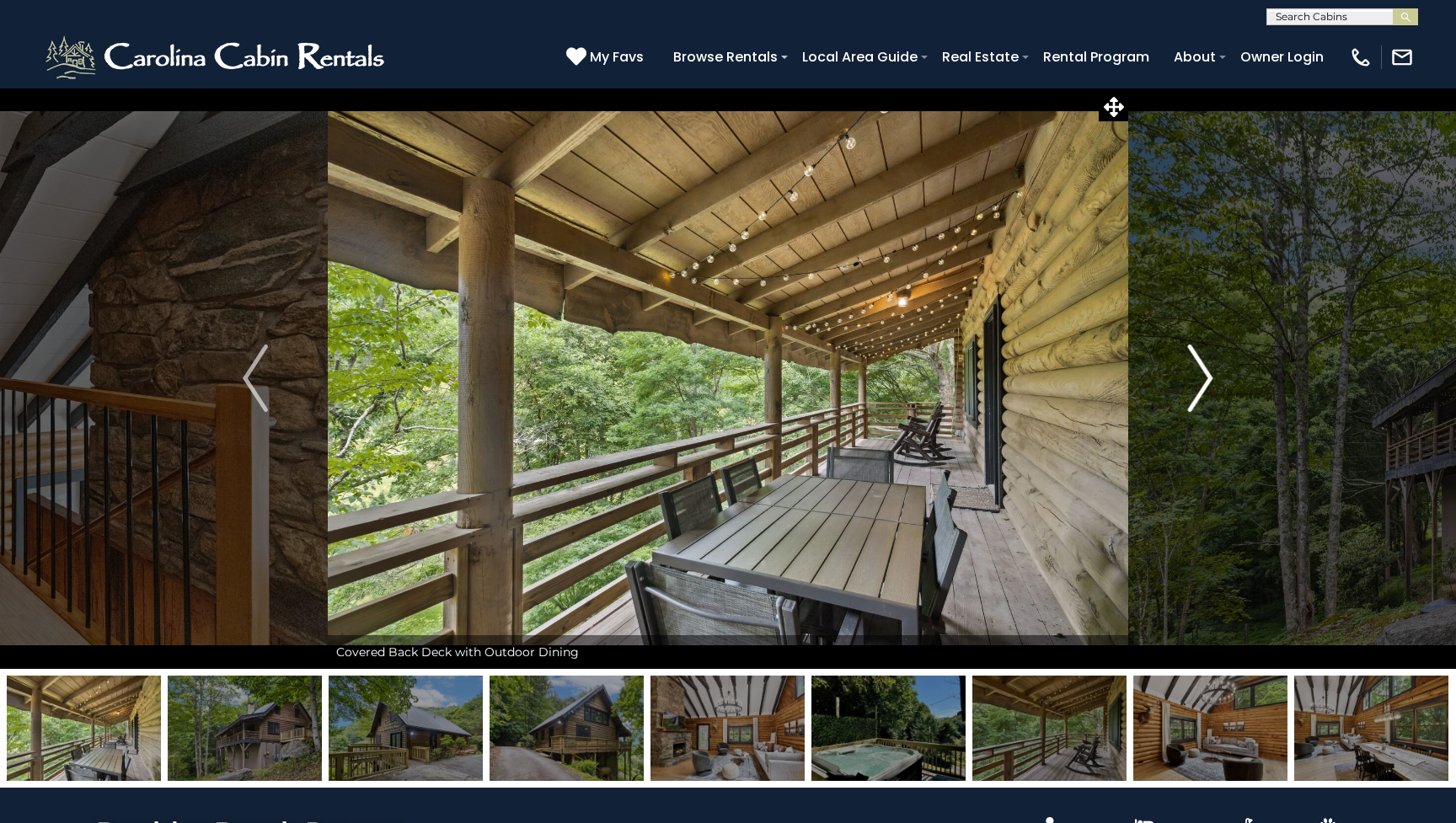
click at [1207, 383] on img "Next" at bounding box center [1201, 378] width 25 height 67
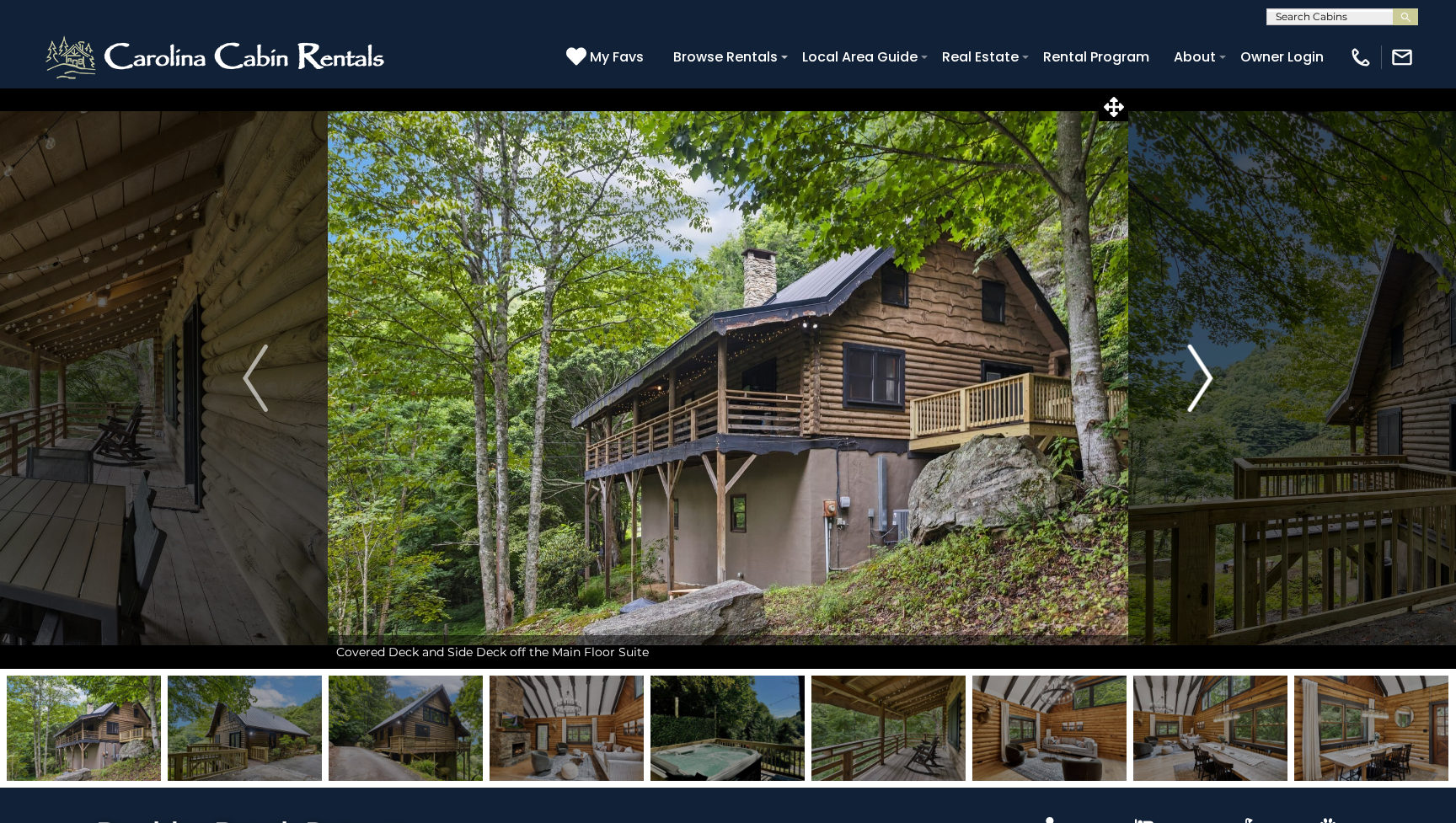
click at [1207, 383] on img "Next" at bounding box center [1201, 378] width 25 height 67
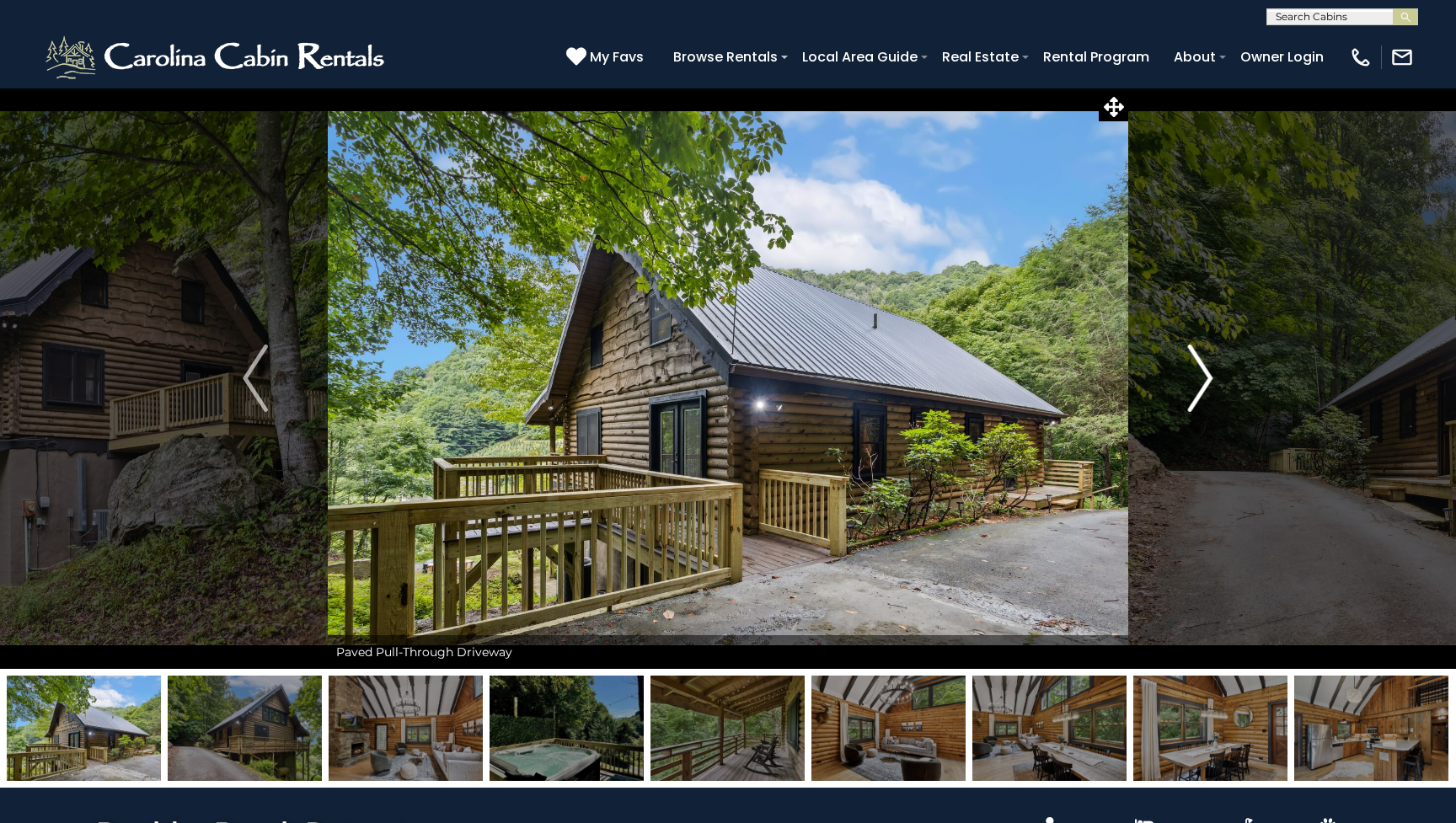
click at [1207, 383] on img "Next" at bounding box center [1201, 378] width 25 height 67
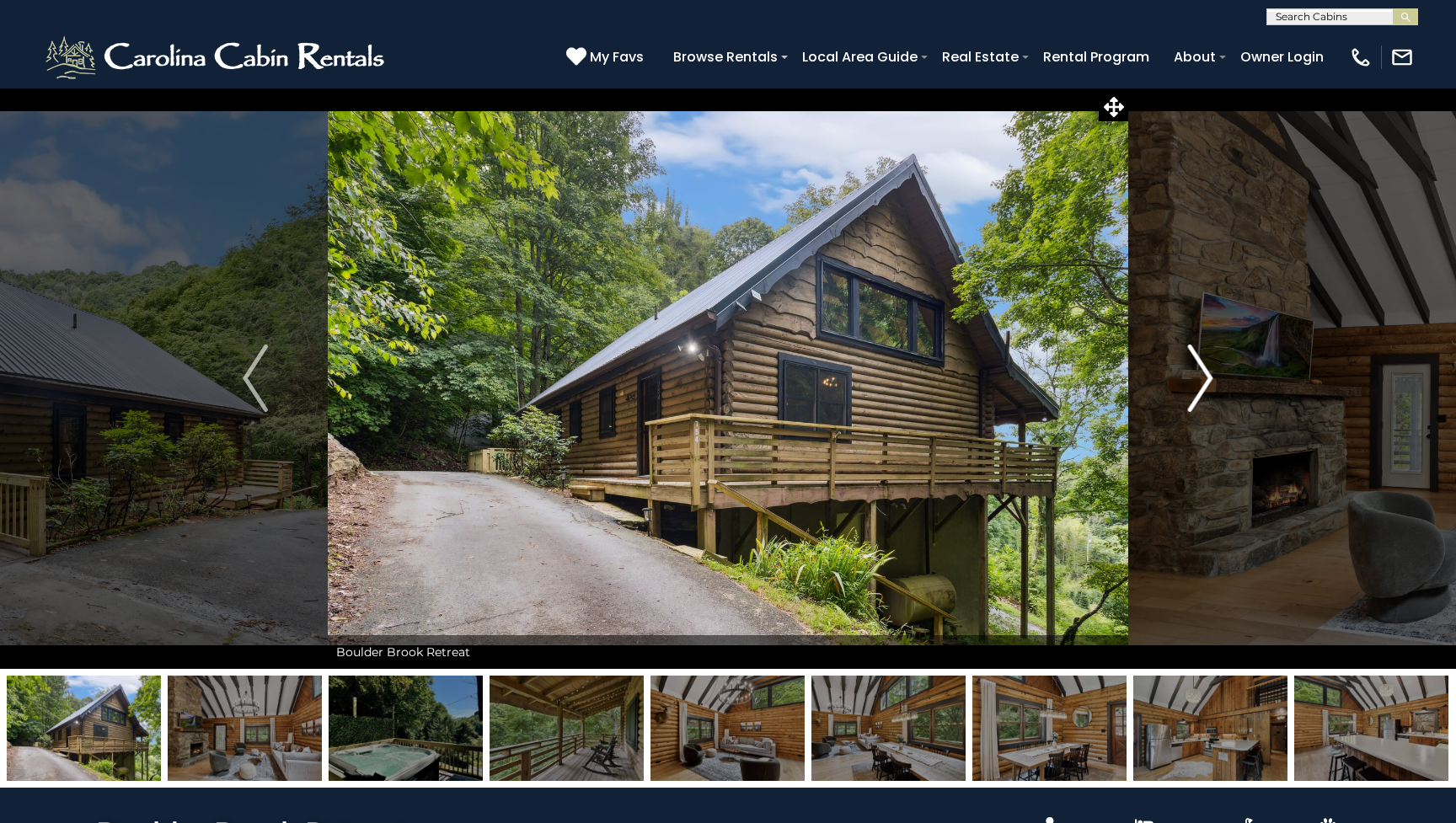
click at [1207, 383] on img "Next" at bounding box center [1201, 378] width 25 height 67
